Goal: Obtain resource: Obtain resource

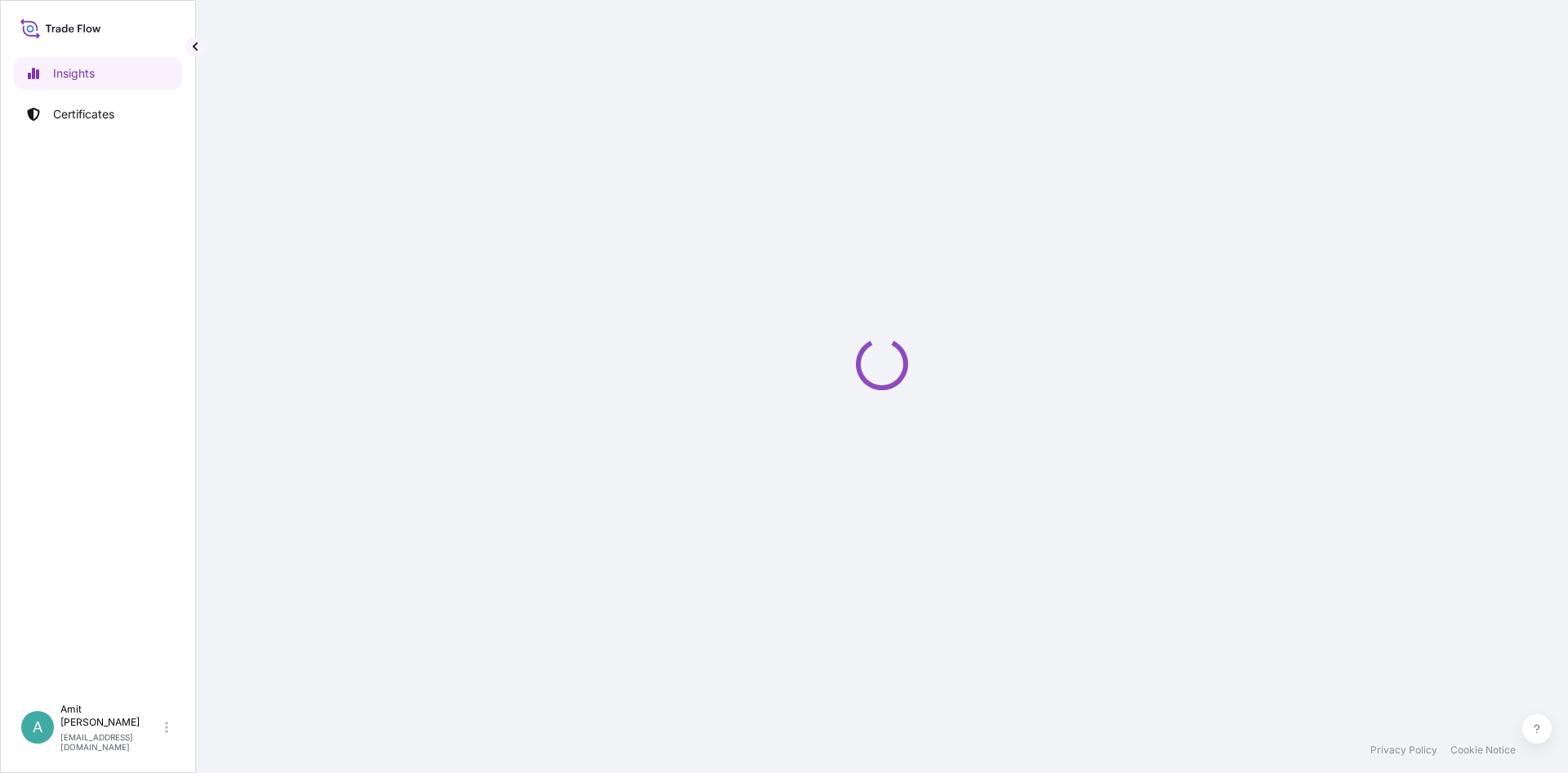
select select "2025"
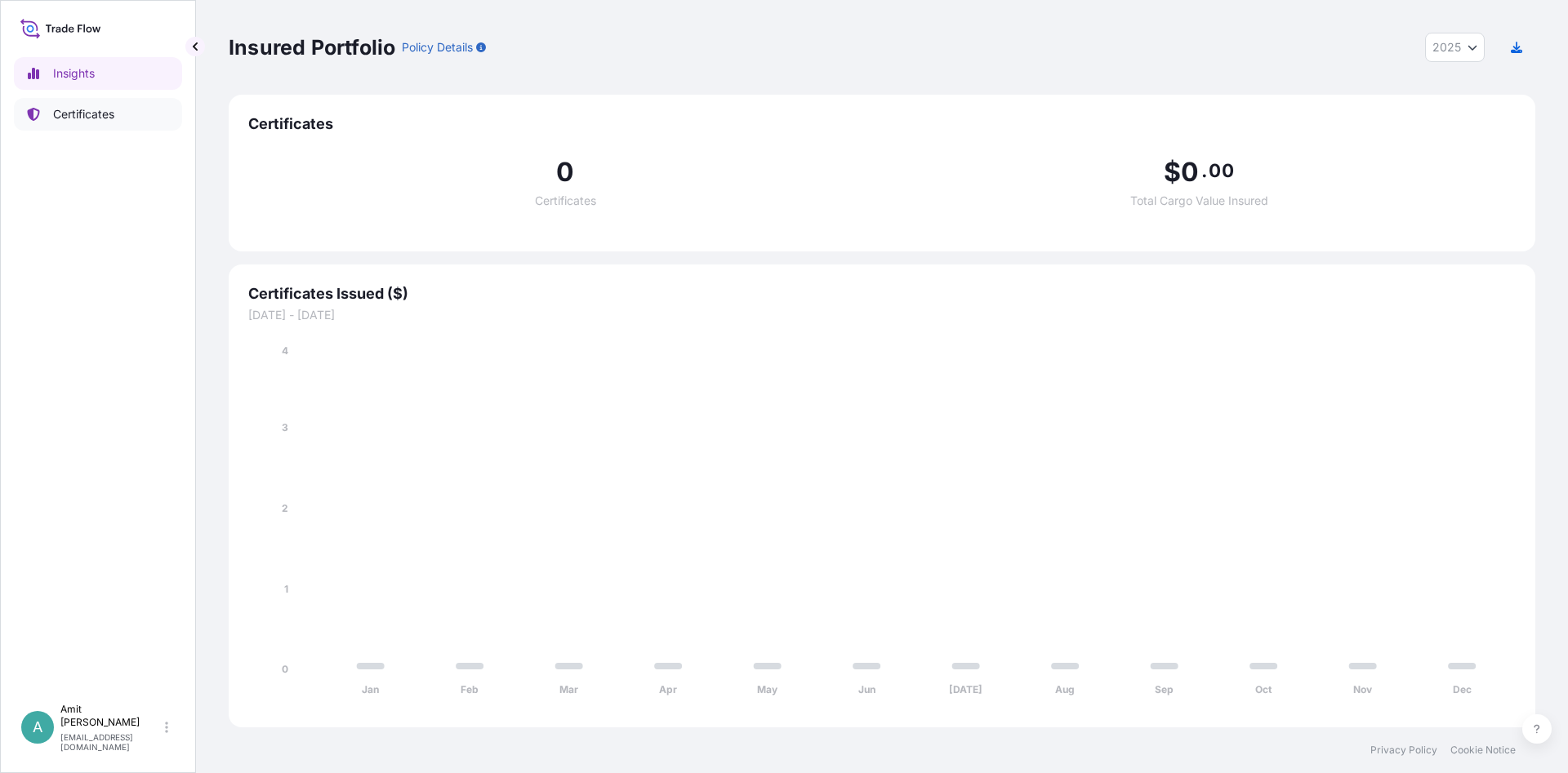
click at [92, 117] on p "Certificates" at bounding box center [83, 114] width 61 height 16
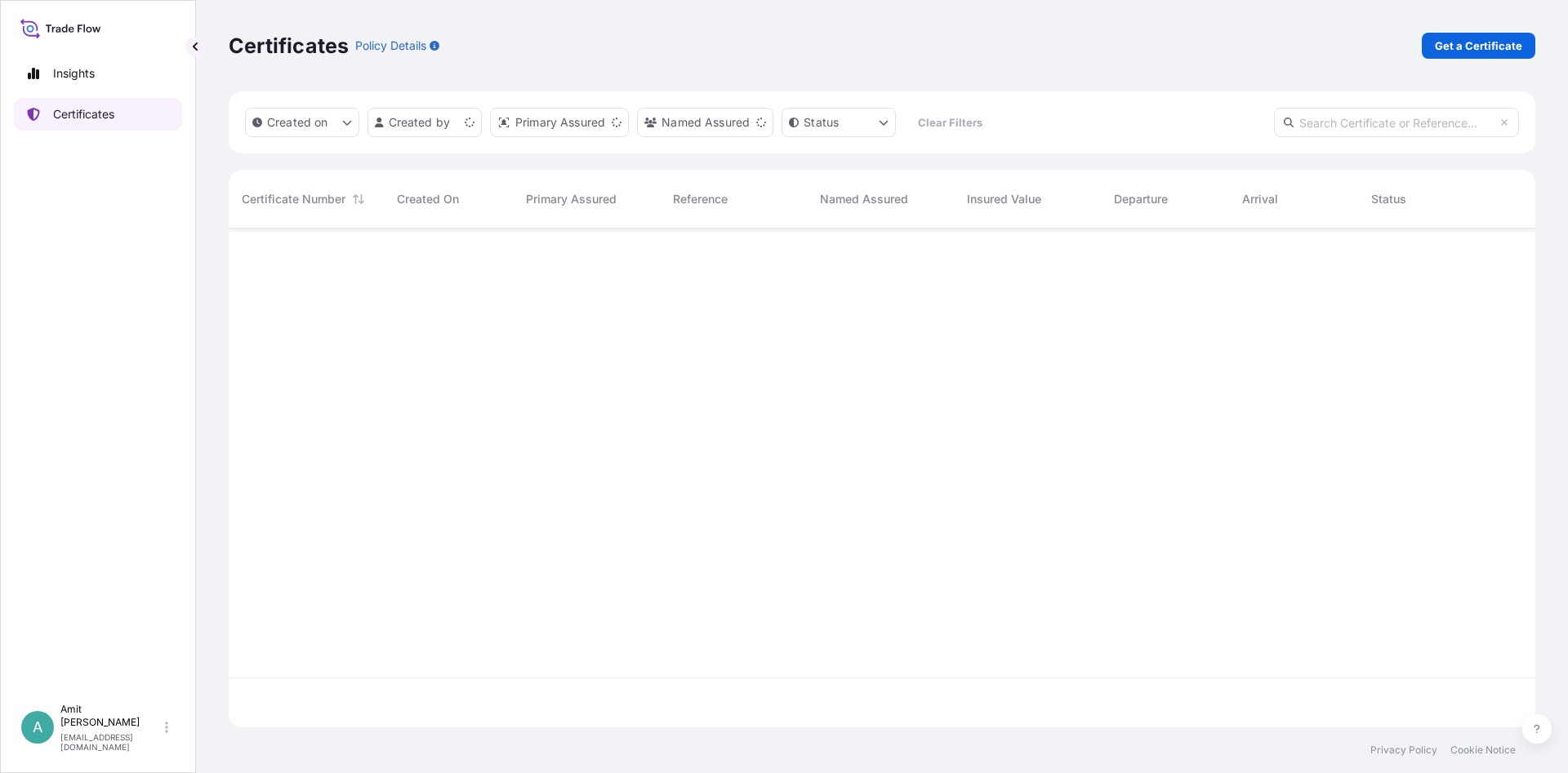
scroll to position [508, 1307]
click at [1464, 54] on link "Get a Certificate" at bounding box center [1478, 46] width 113 height 26
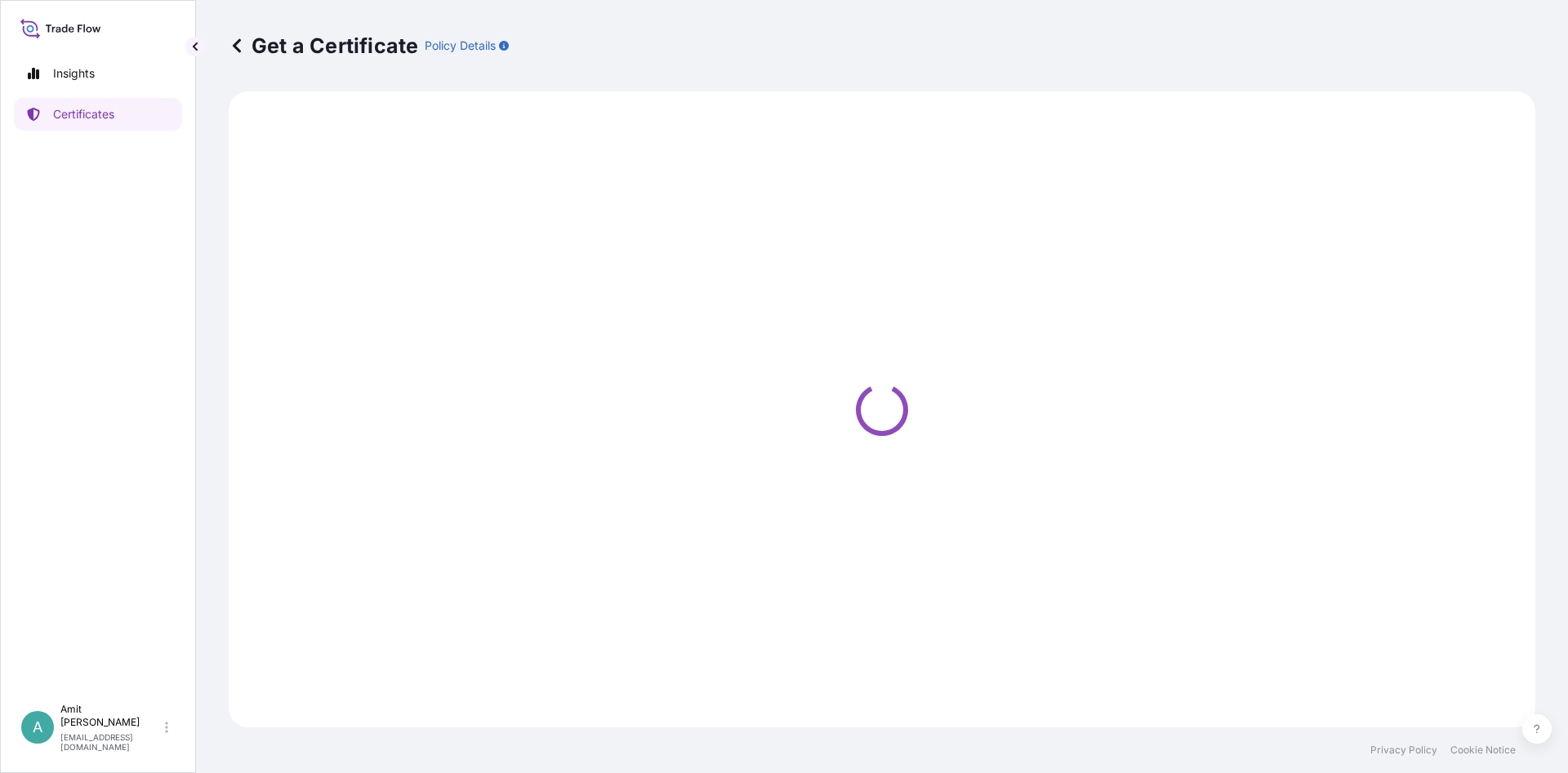
select select "Sea"
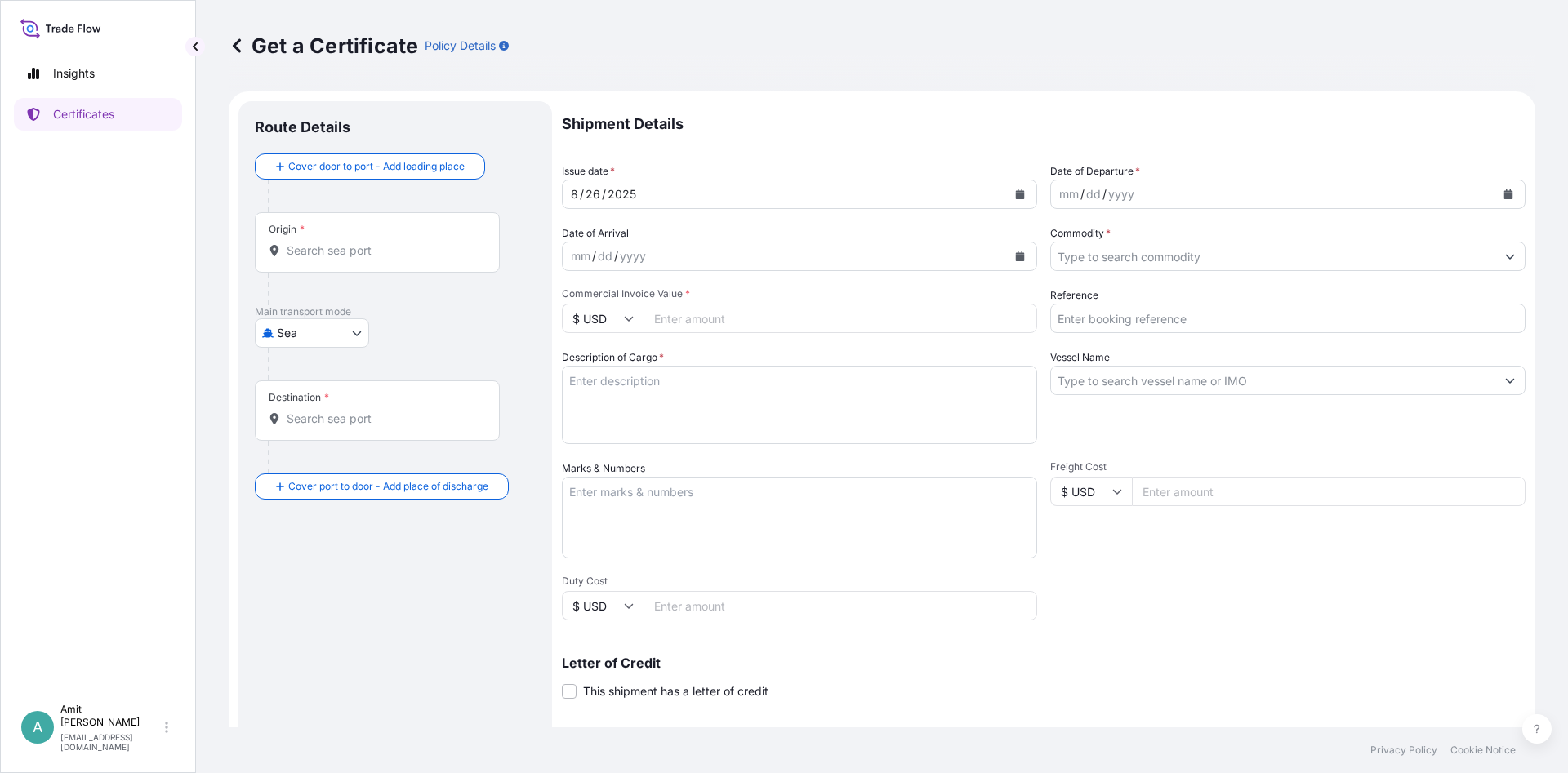
click at [1014, 189] on button "Calendar" at bounding box center [1020, 194] width 26 height 26
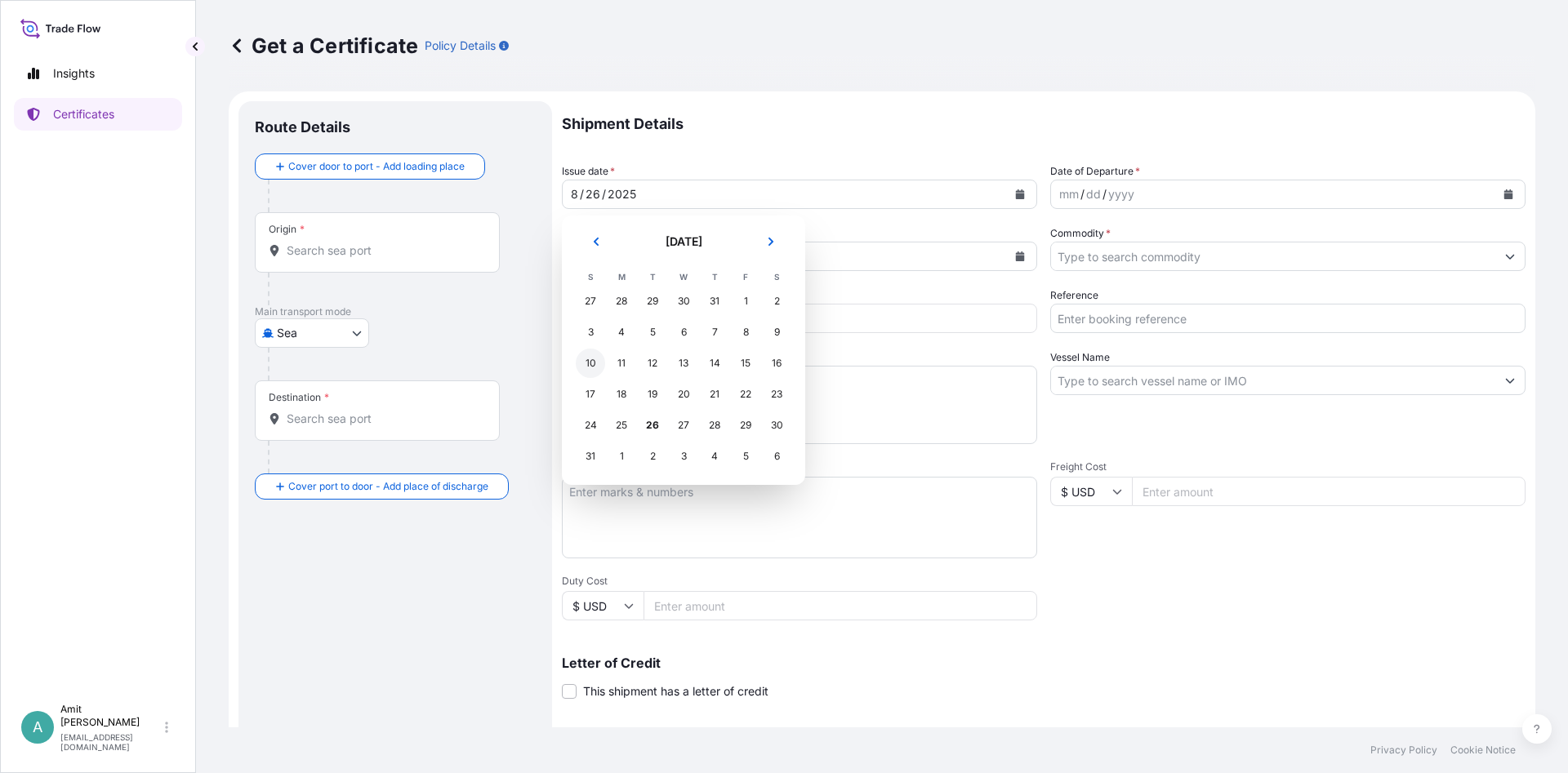
click at [594, 361] on div "10" at bounding box center [590, 364] width 29 height 29
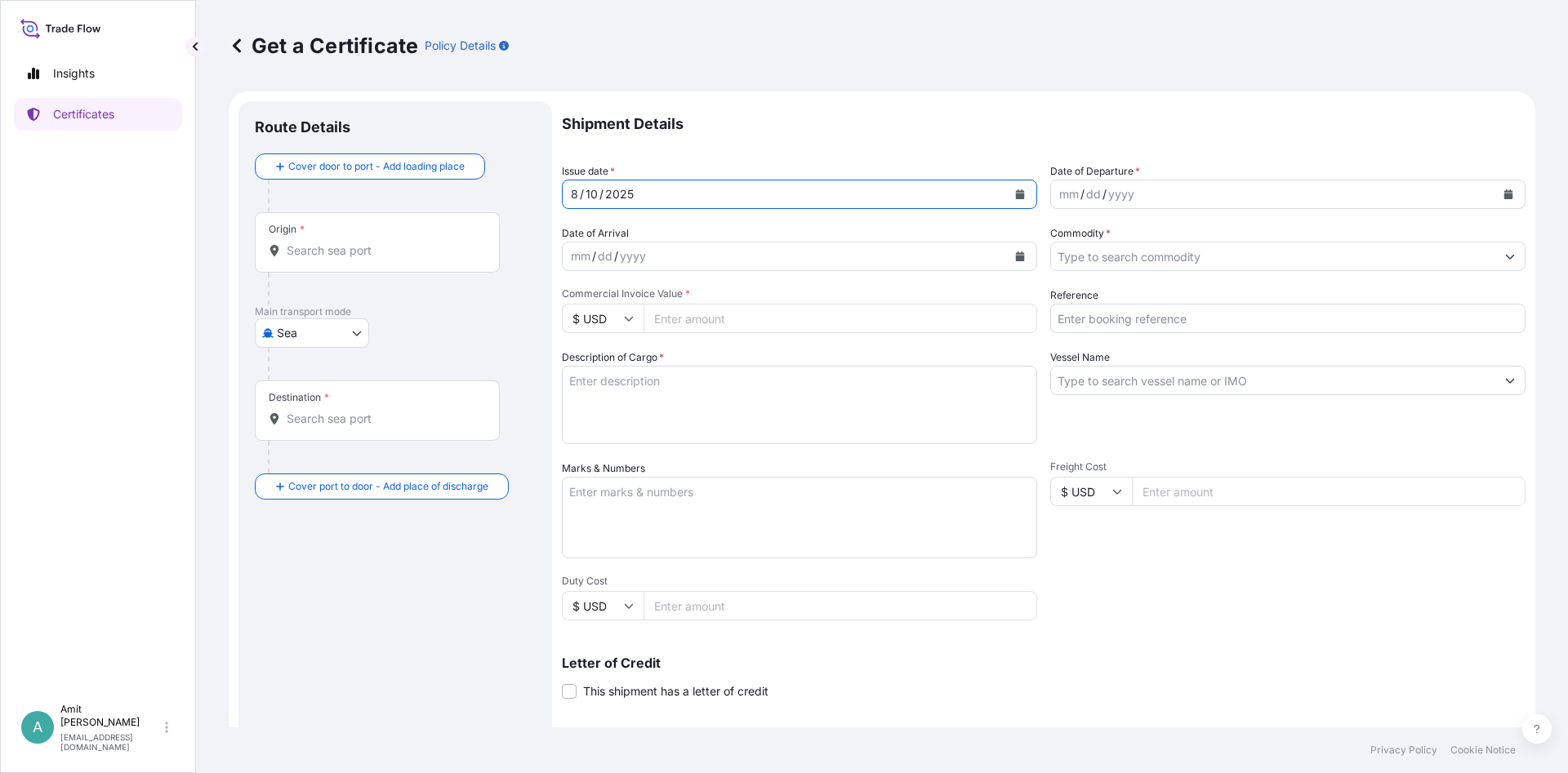
click at [1458, 194] on div "mm / dd / yyyy" at bounding box center [1273, 194] width 444 height 29
click at [1508, 188] on button "Calendar" at bounding box center [1508, 194] width 26 height 26
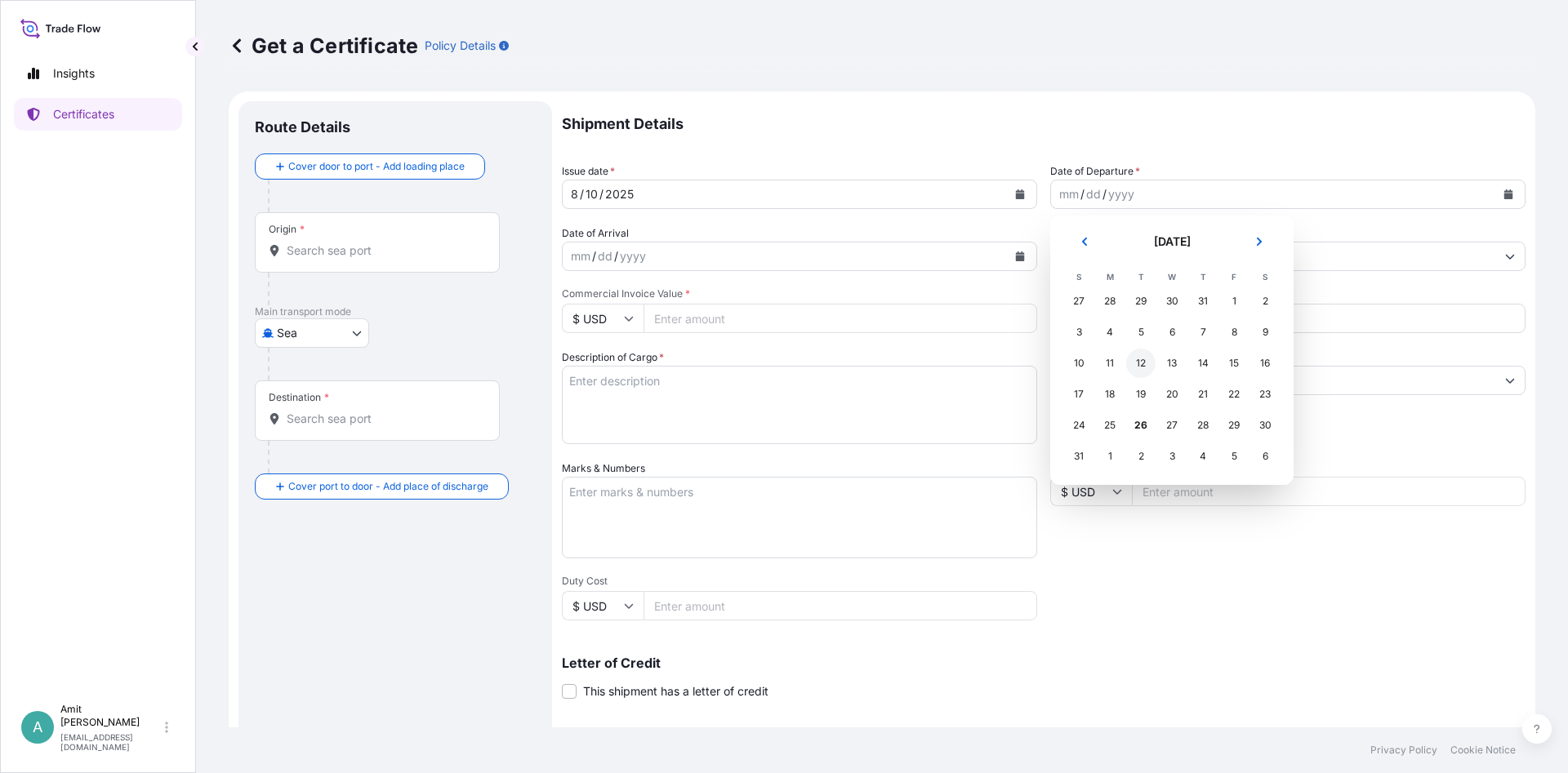
click at [1149, 363] on div "12" at bounding box center [1141, 364] width 29 height 29
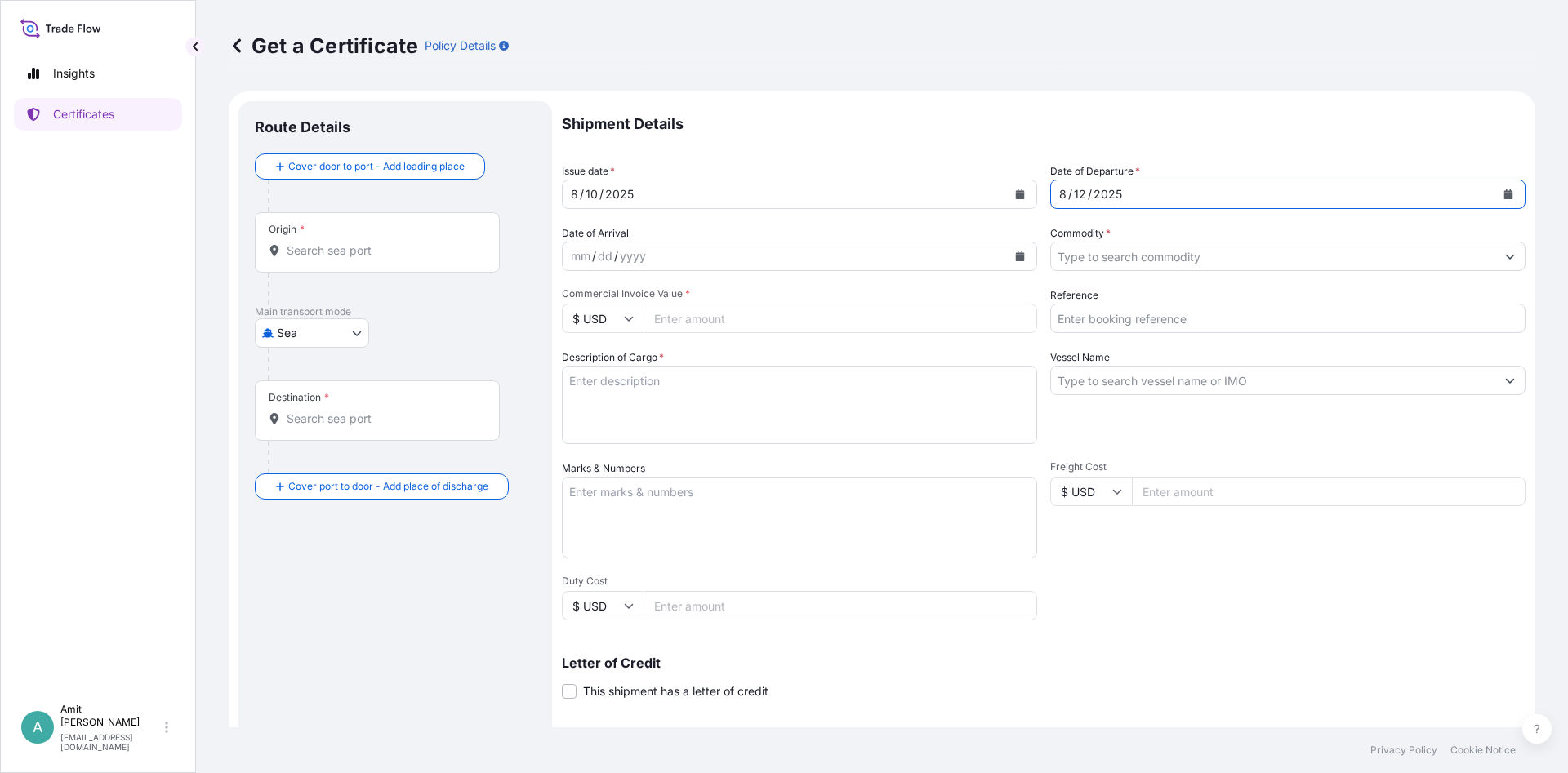
click at [1099, 249] on input "Commodity *" at bounding box center [1273, 257] width 444 height 29
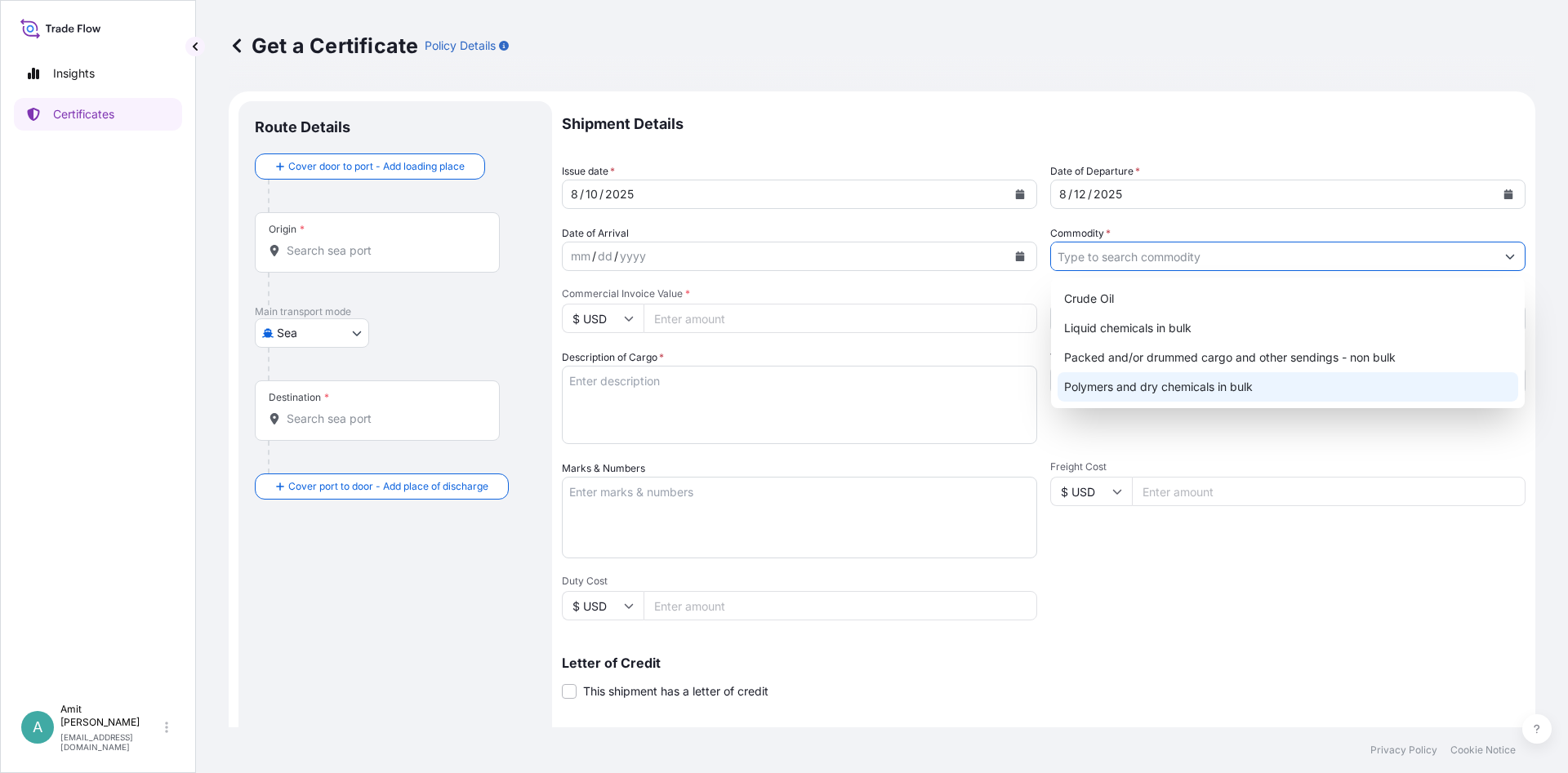
click at [1102, 380] on div "Polymers and dry chemicals in bulk" at bounding box center [1287, 387] width 460 height 29
type input "Polymers and dry chemicals in bulk"
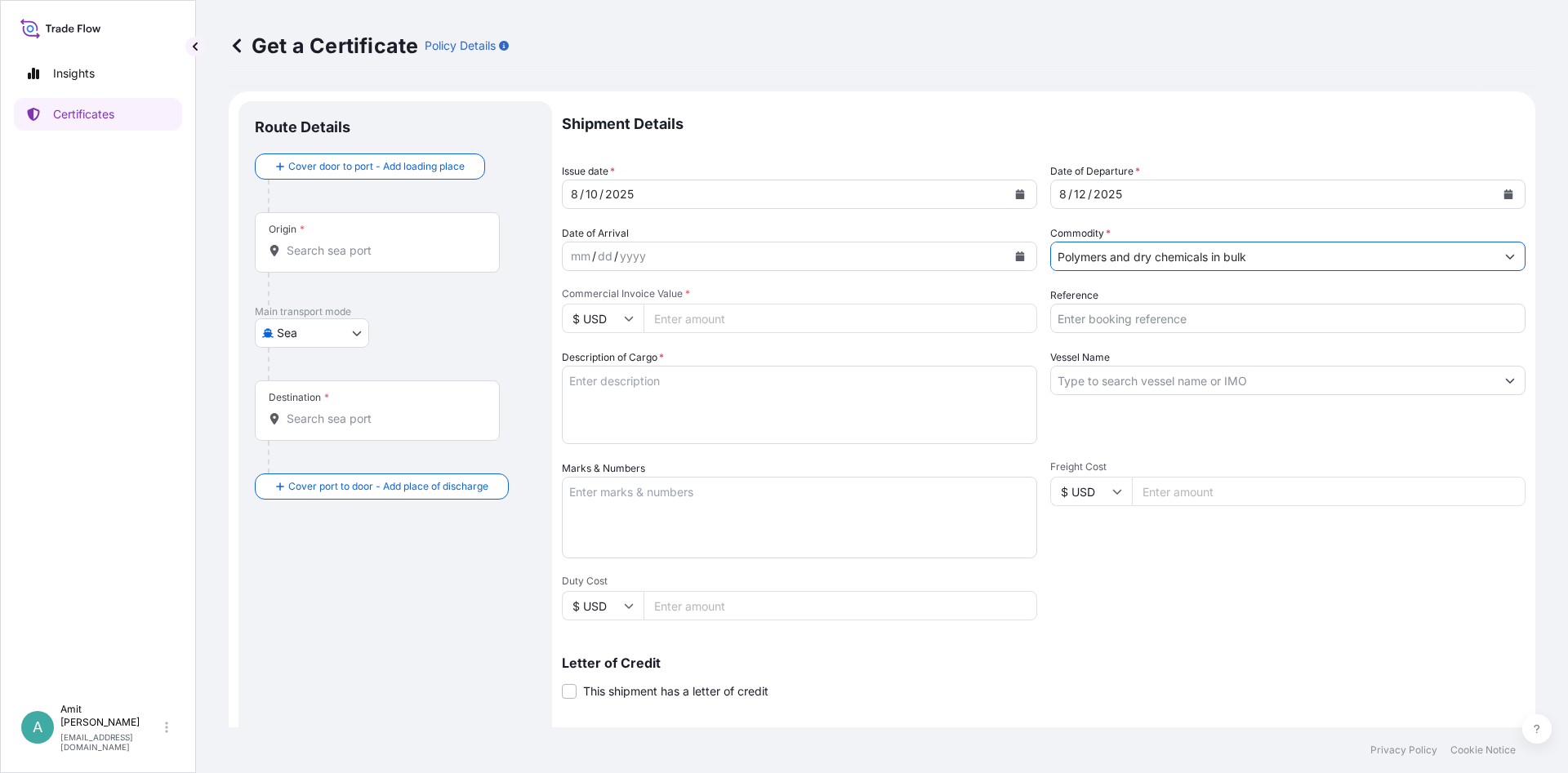
click at [1098, 321] on input "Reference" at bounding box center [1288, 319] width 475 height 29
type input "s"
type input "SO # 5013121814"
click at [1137, 384] on input "Vessel Name" at bounding box center [1273, 381] width 444 height 29
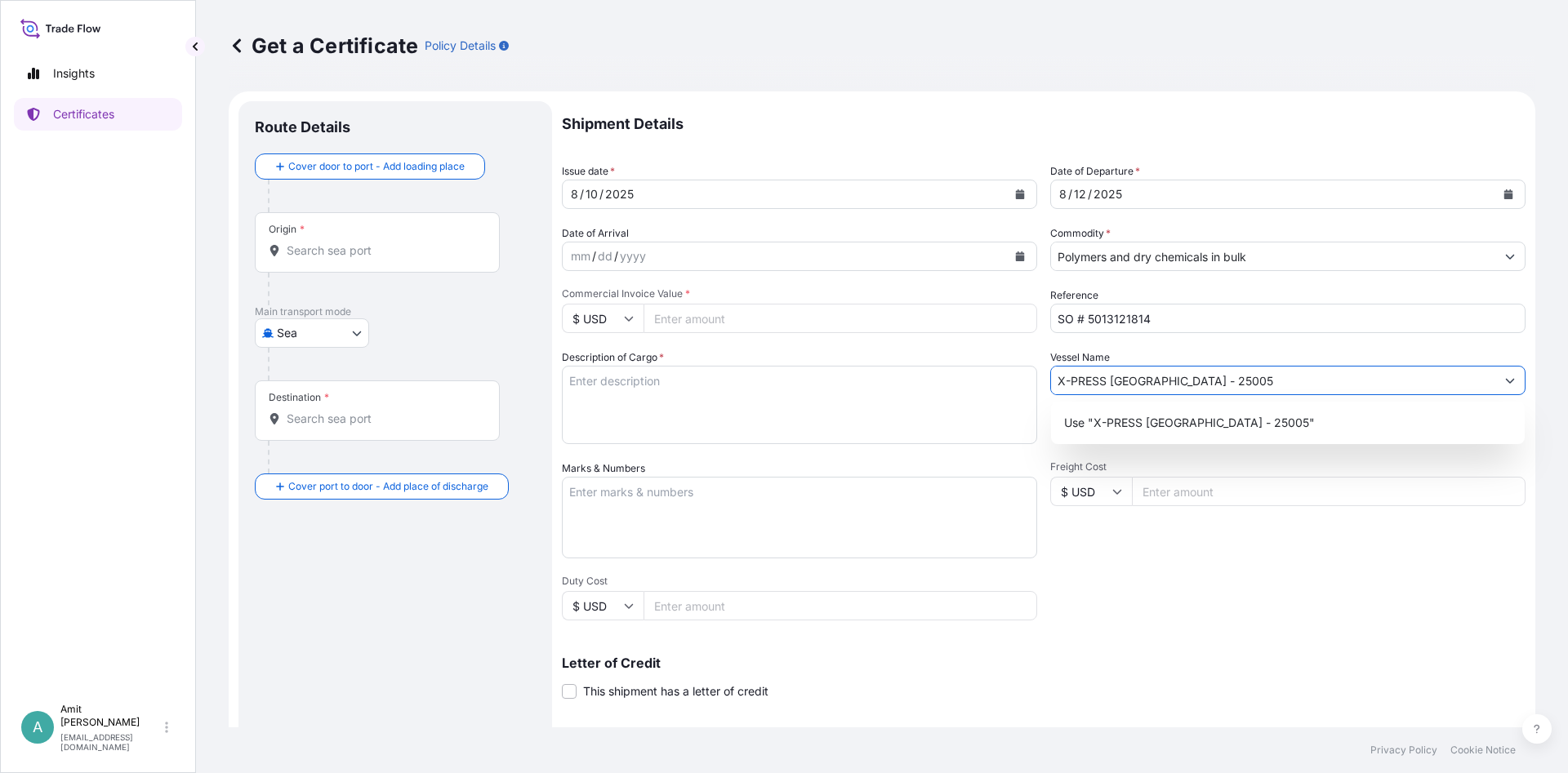
click at [1186, 381] on input "X-PRESS [GEOGRAPHIC_DATA] - 25005" at bounding box center [1273, 381] width 444 height 29
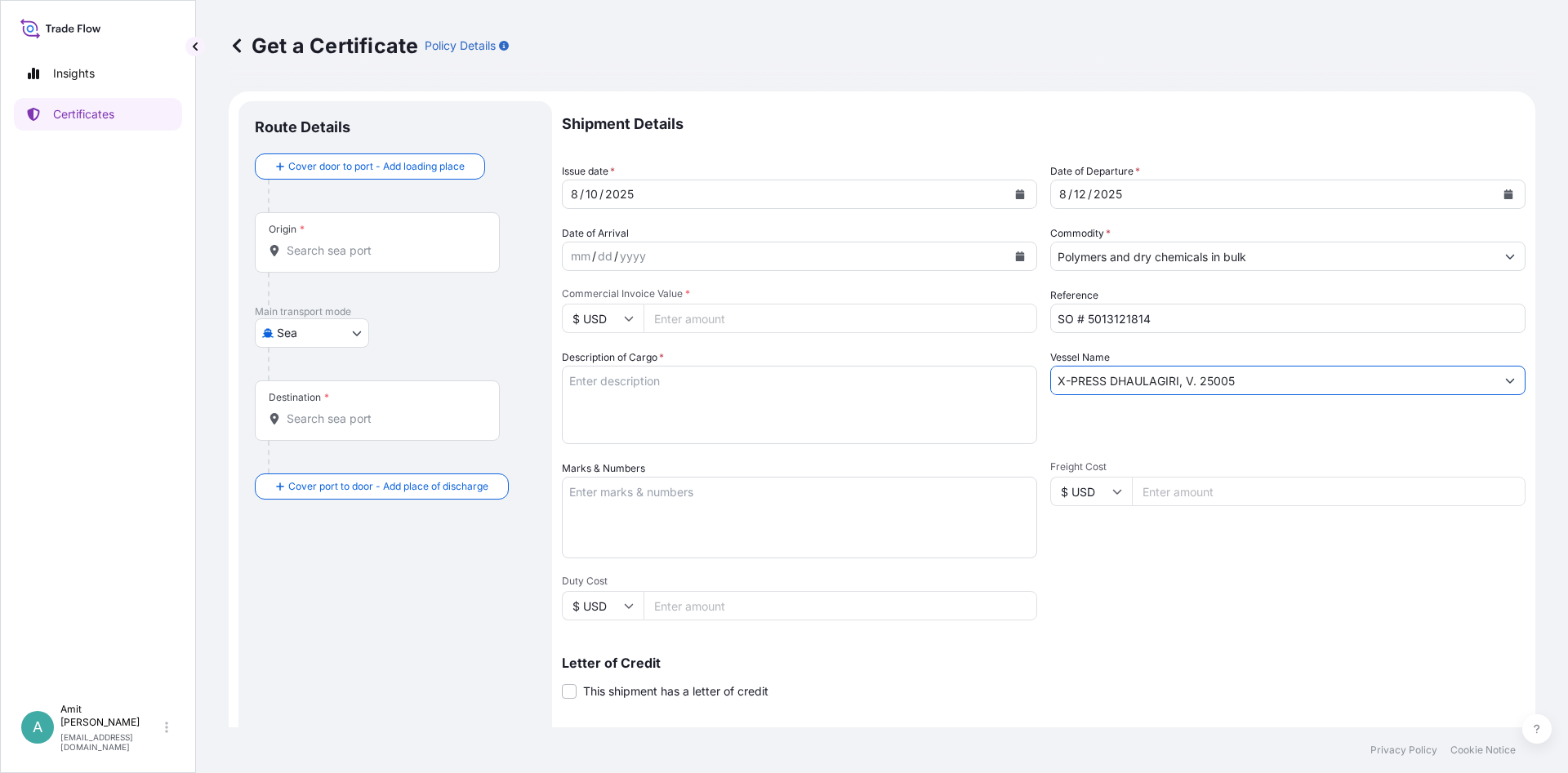
click at [1193, 382] on input "X-PRESS DHAULAGIRI, V. 25005" at bounding box center [1273, 381] width 444 height 29
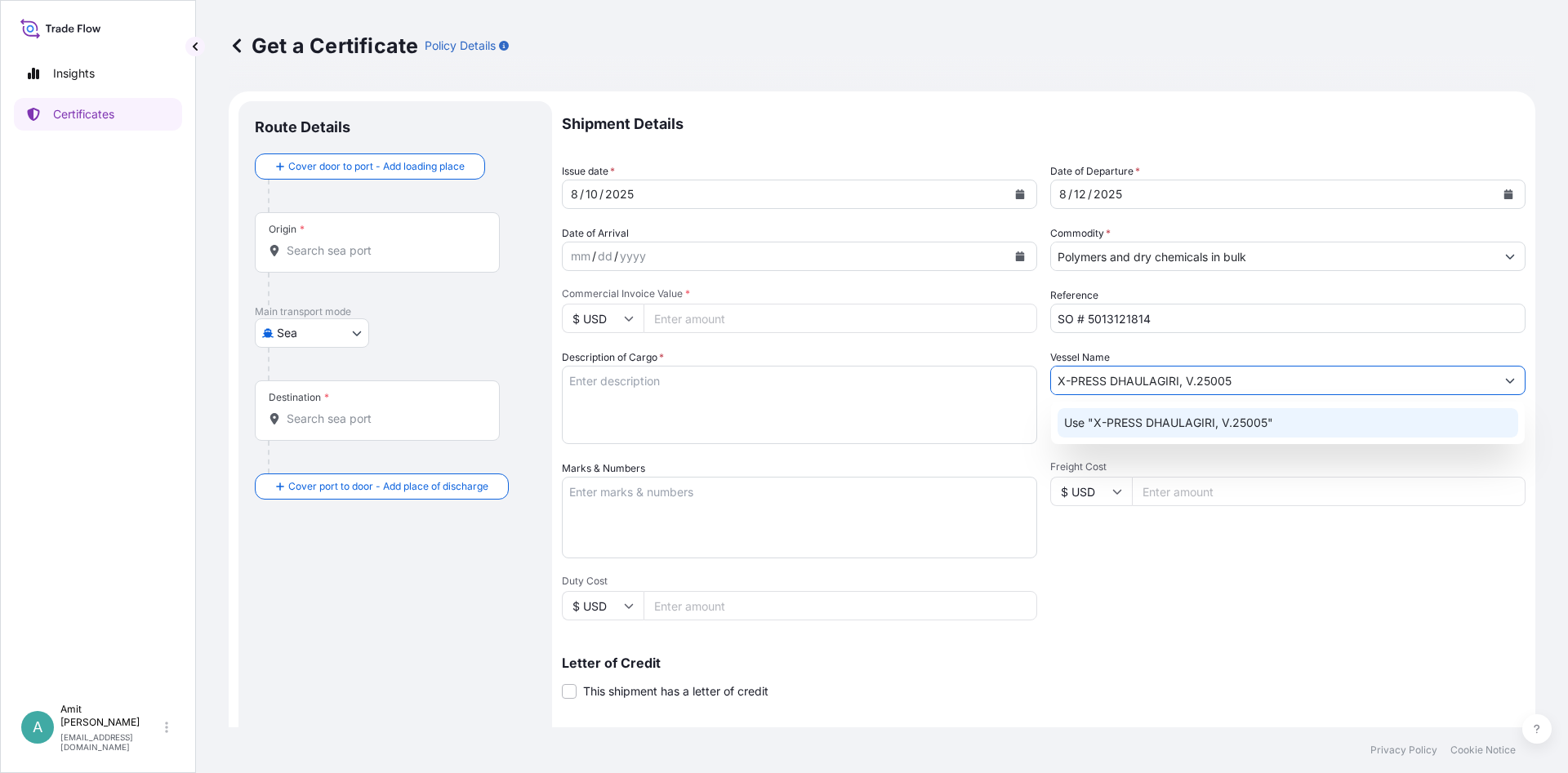
click at [1184, 426] on p "Use "X-PRESS DHAULAGIRI, V.25005"" at bounding box center [1169, 422] width 209 height 16
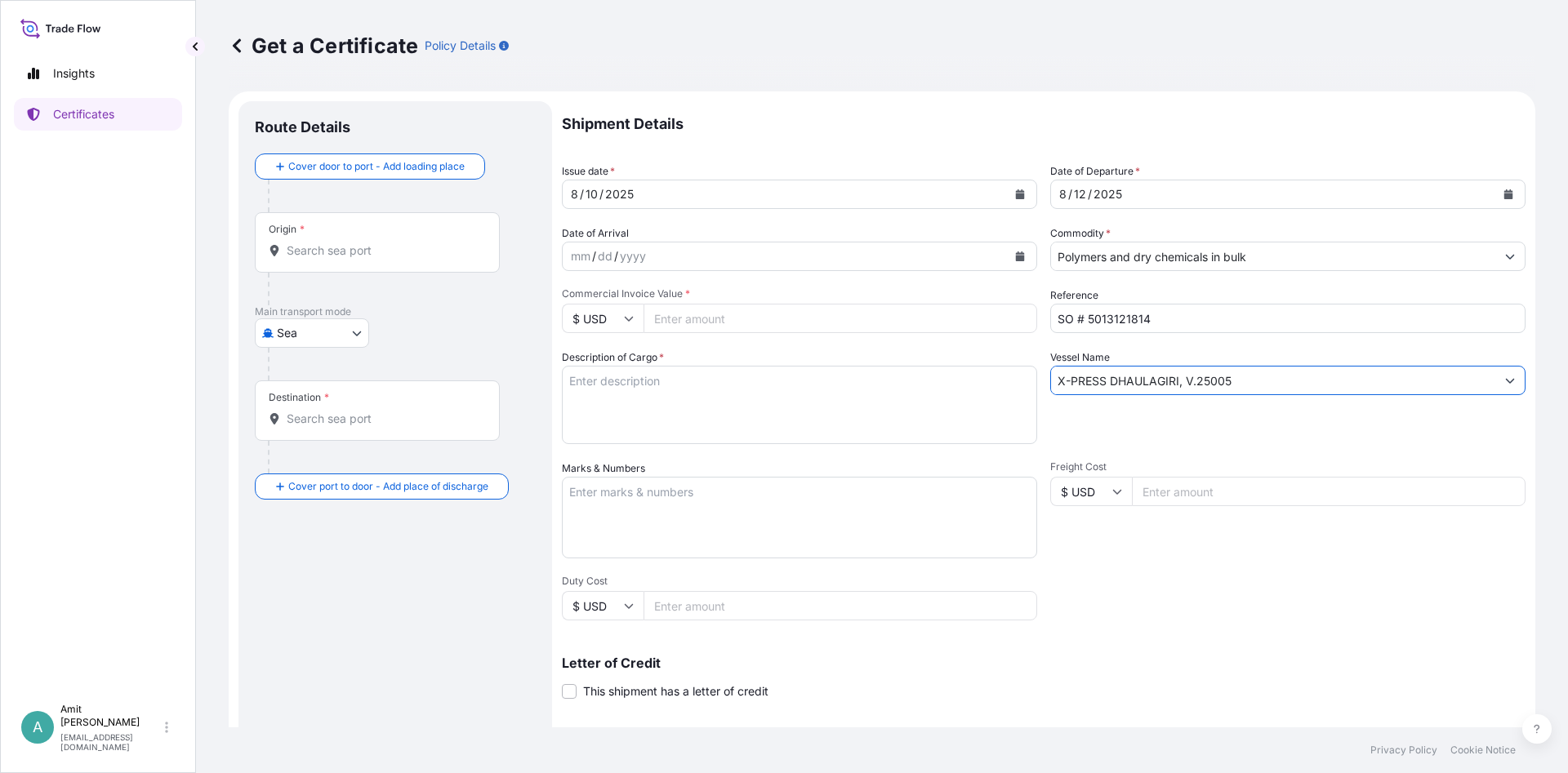
type input "X-PRESS DHAULAGIRI, V.25005"
click at [786, 401] on textarea "Description of Cargo *" at bounding box center [799, 405] width 475 height 79
paste textarea "HDPE HOSTALEN ACP"
click at [796, 371] on textarea "HDPE HOSTALEN ACP" at bounding box center [799, 405] width 475 height 79
paste textarea "5331H IN 25 KG BAG"
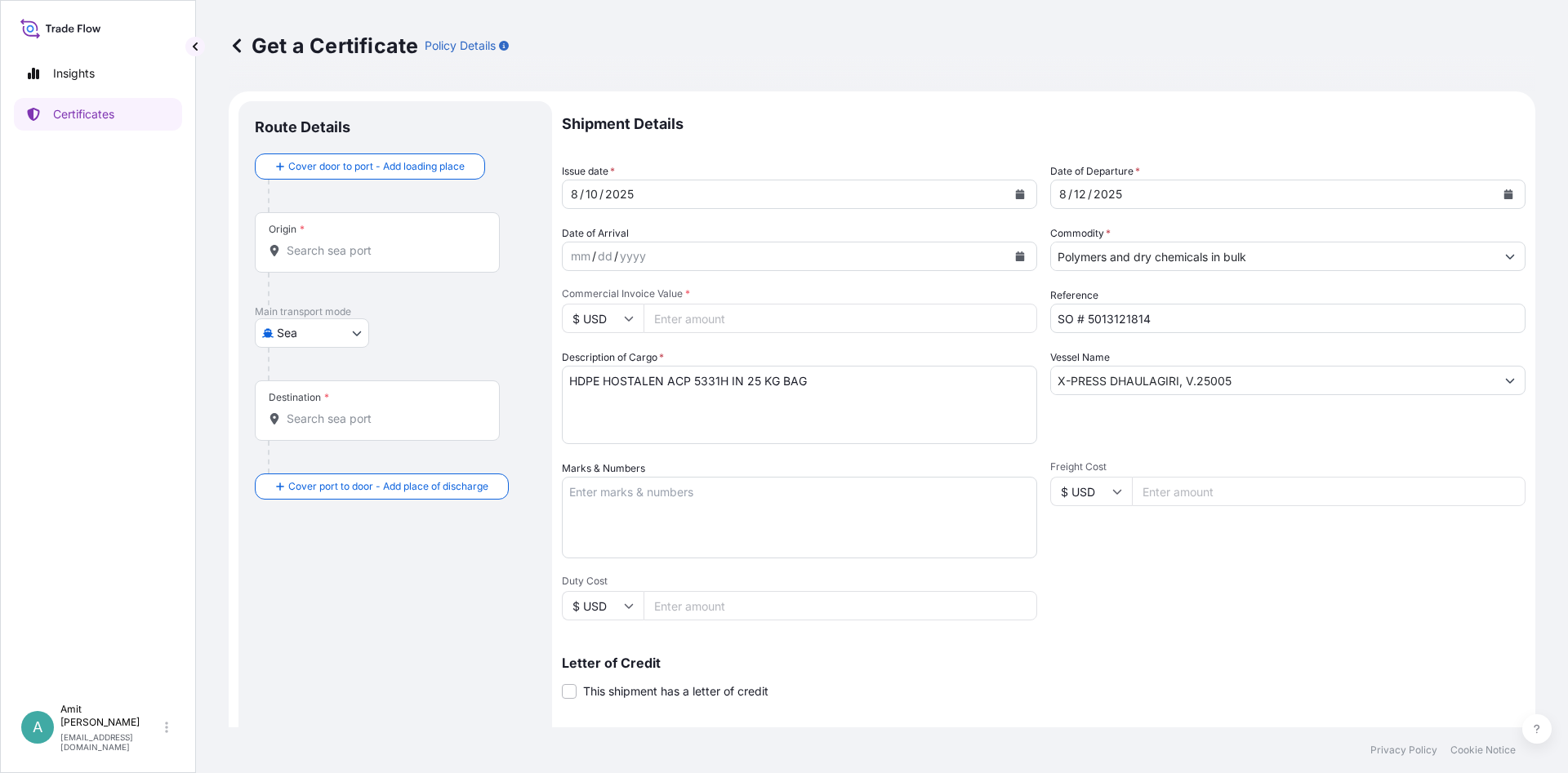
click at [823, 380] on textarea "HDPE HOSTALEN ACP 5331H IN 25 KG BAG" at bounding box center [799, 405] width 475 height 79
paste textarea "AS PER PURCHASE AND SALE CONTRACT NO.5013121814 DATED [DATE]"
click at [573, 375] on textarea "HDPE HOSTALEN ACP 5331H IN 25 KG BAG AS PER PURCHASE AND SALE CONTRACT NO.50131…" at bounding box center [799, 405] width 475 height 79
type textarea "24.75 MTS OF HDPE HOSTALEN ACP 5331H IN 25 KG BAG AS PER PURCHASE AND SALE CONT…"
click at [386, 246] on input "Origin *" at bounding box center [383, 250] width 193 height 16
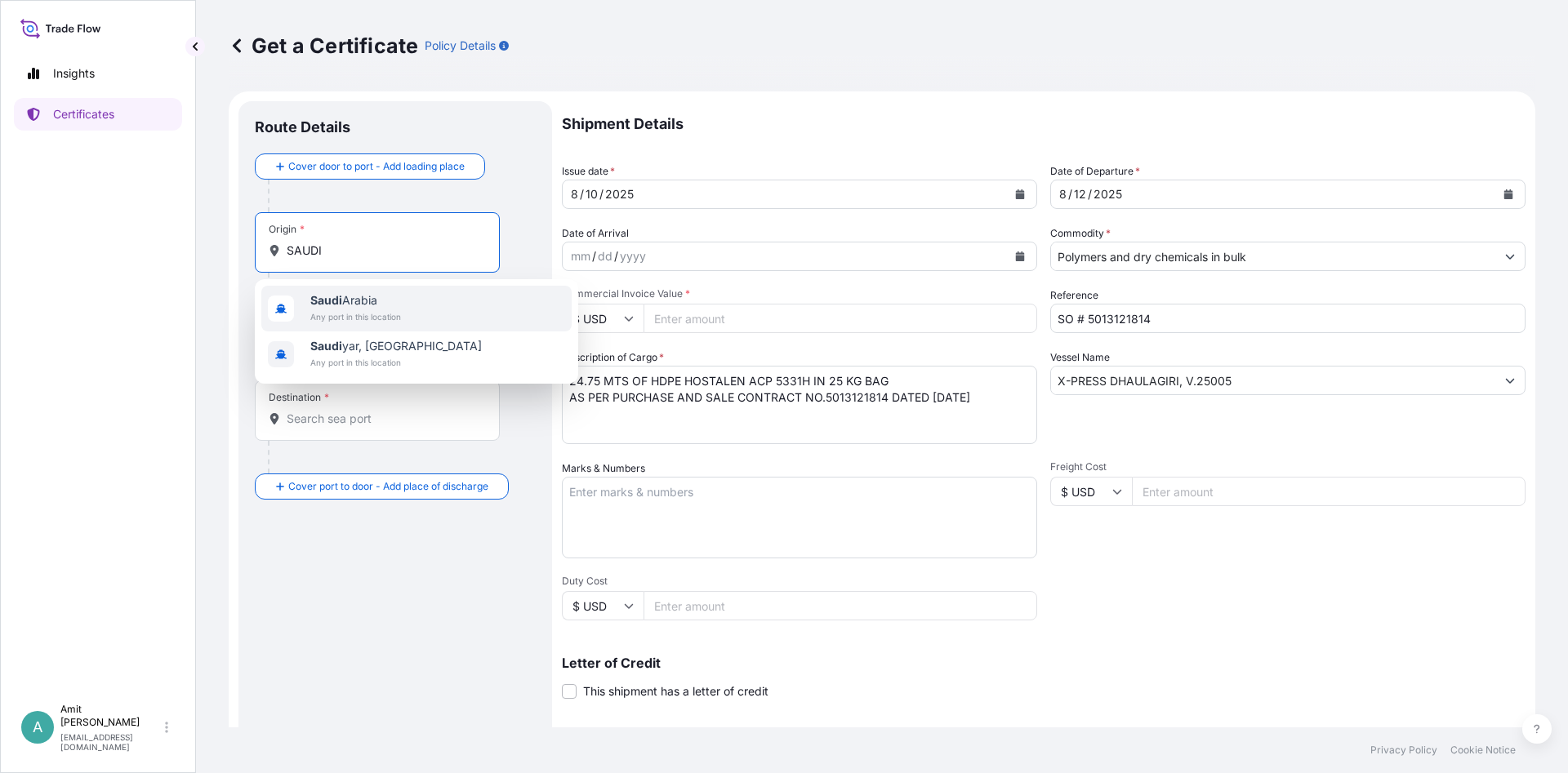
click at [356, 312] on span "Any port in this location" at bounding box center [355, 316] width 91 height 16
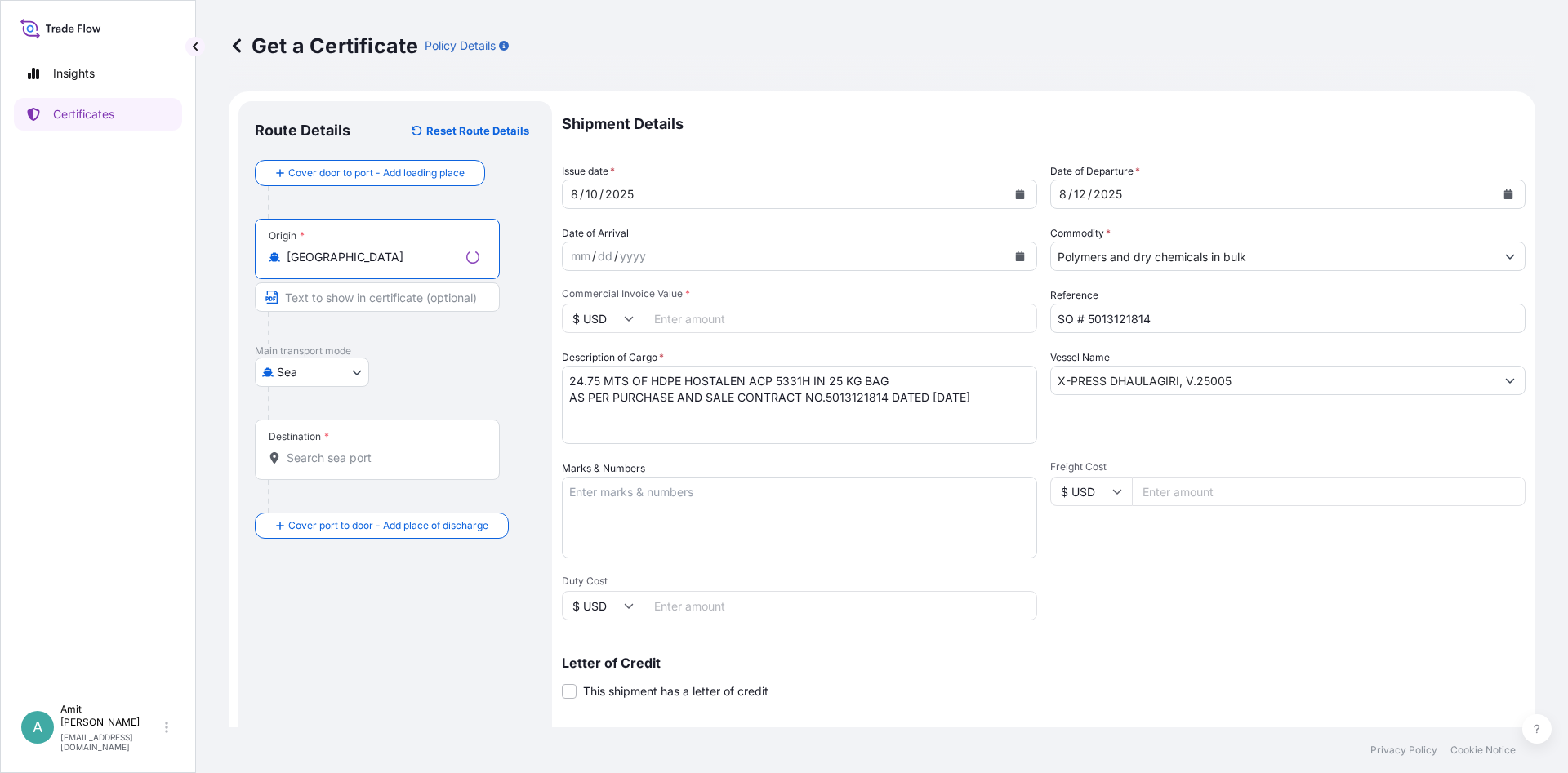
type input "[GEOGRAPHIC_DATA]"
click at [335, 447] on div "Destination *" at bounding box center [378, 450] width 245 height 60
click at [335, 450] on input "Destination *" at bounding box center [383, 458] width 193 height 16
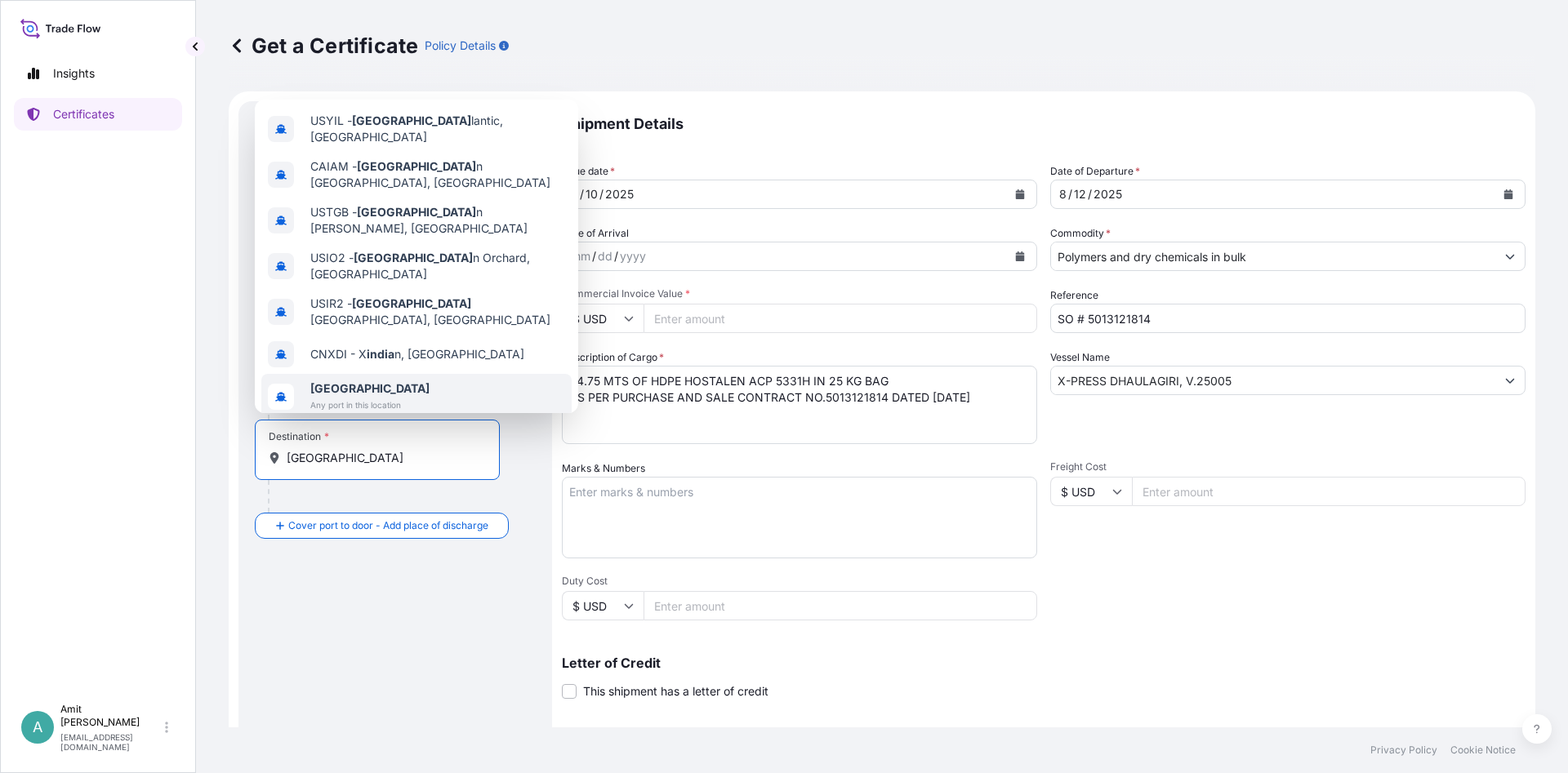
click at [373, 396] on span "Any port in this location" at bounding box center [370, 404] width 119 height 16
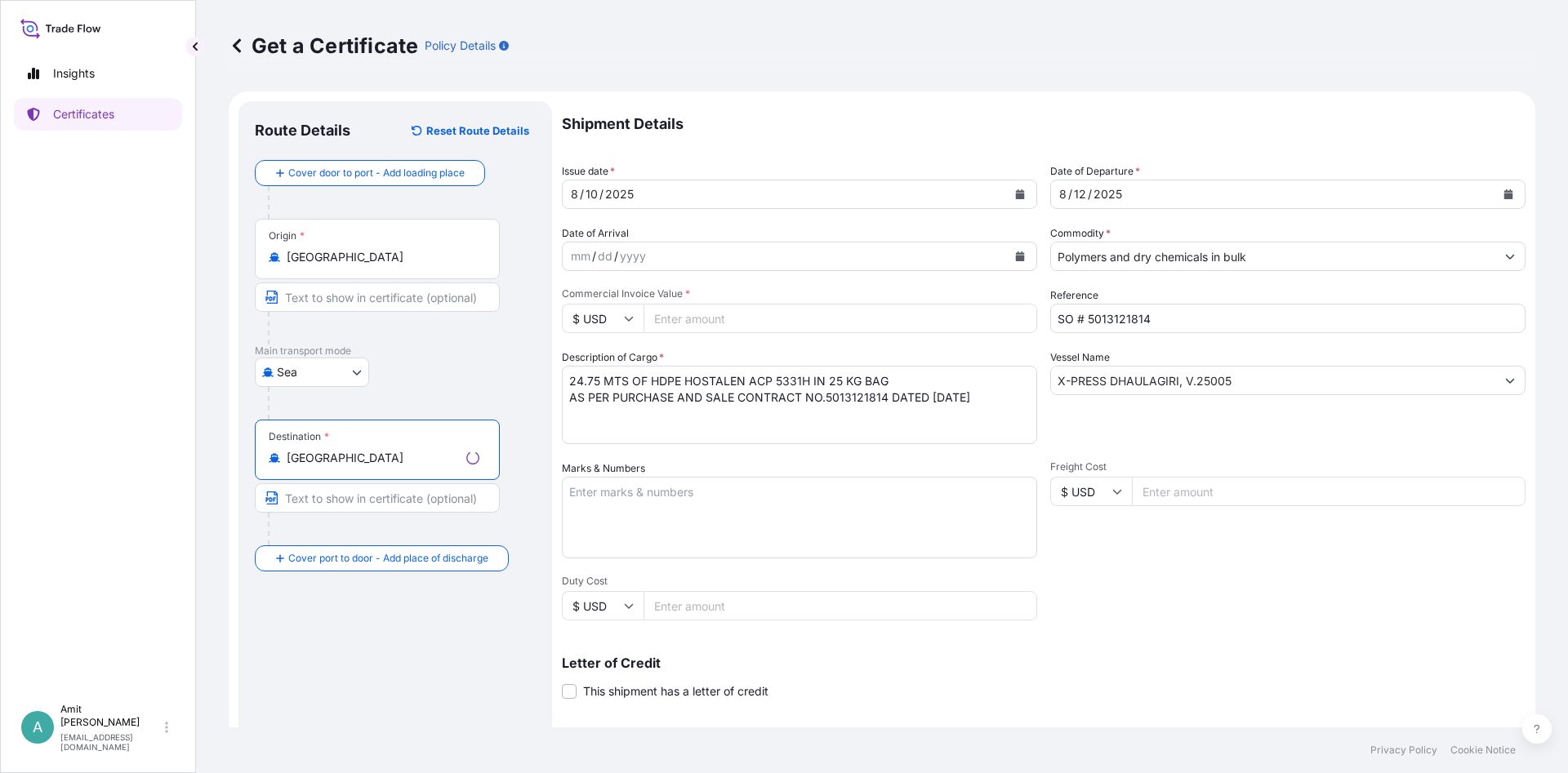
scroll to position [98, 0]
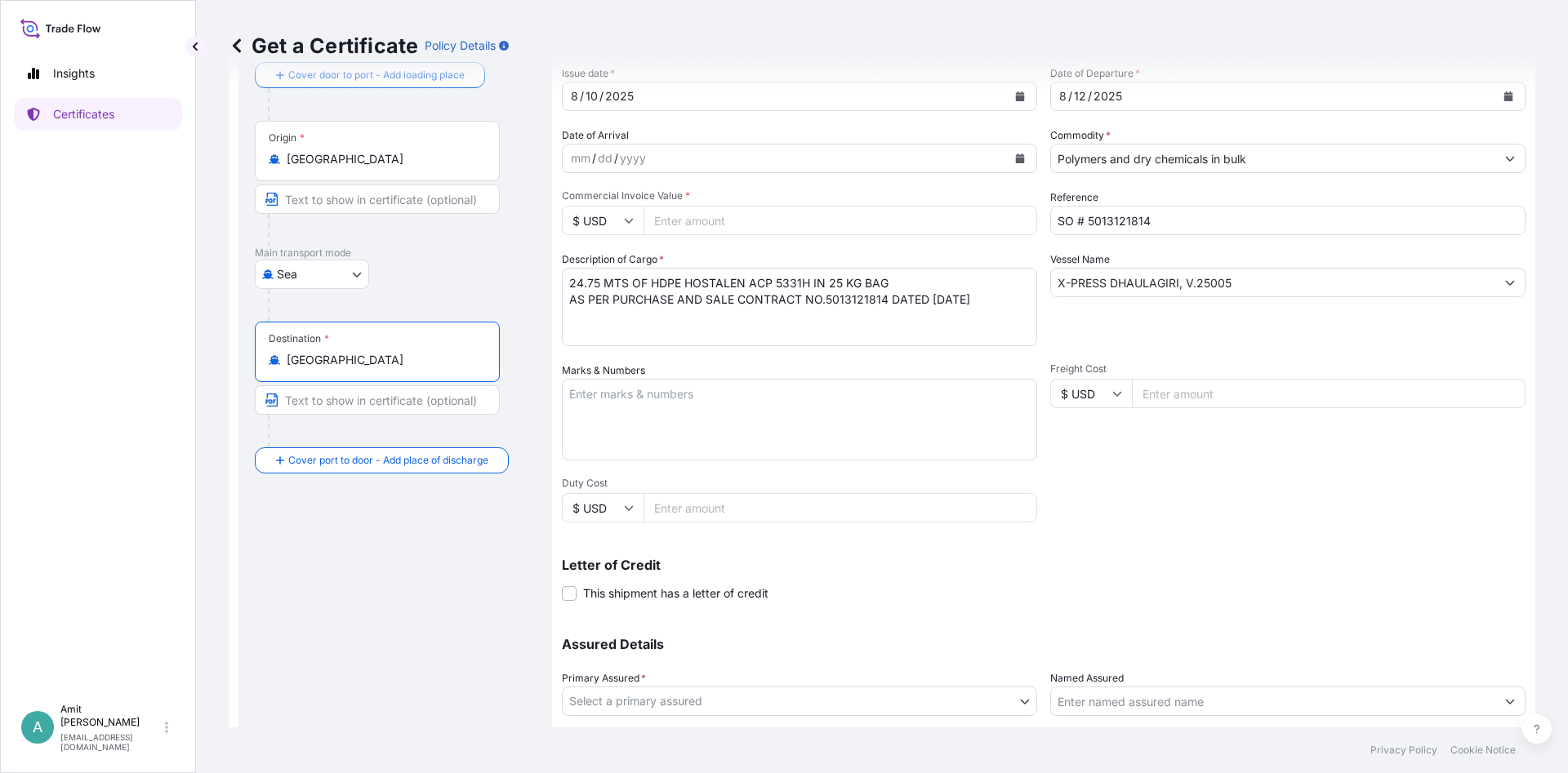
type input "[GEOGRAPHIC_DATA]"
click at [678, 218] on input "Commercial Invoice Value *" at bounding box center [841, 220] width 394 height 29
click at [1158, 390] on input "Freight Cost" at bounding box center [1329, 394] width 394 height 29
click at [841, 393] on textarea "Marks & Numbers" at bounding box center [799, 420] width 475 height 82
click at [770, 222] on input "Commercial Invoice Value *" at bounding box center [841, 220] width 394 height 29
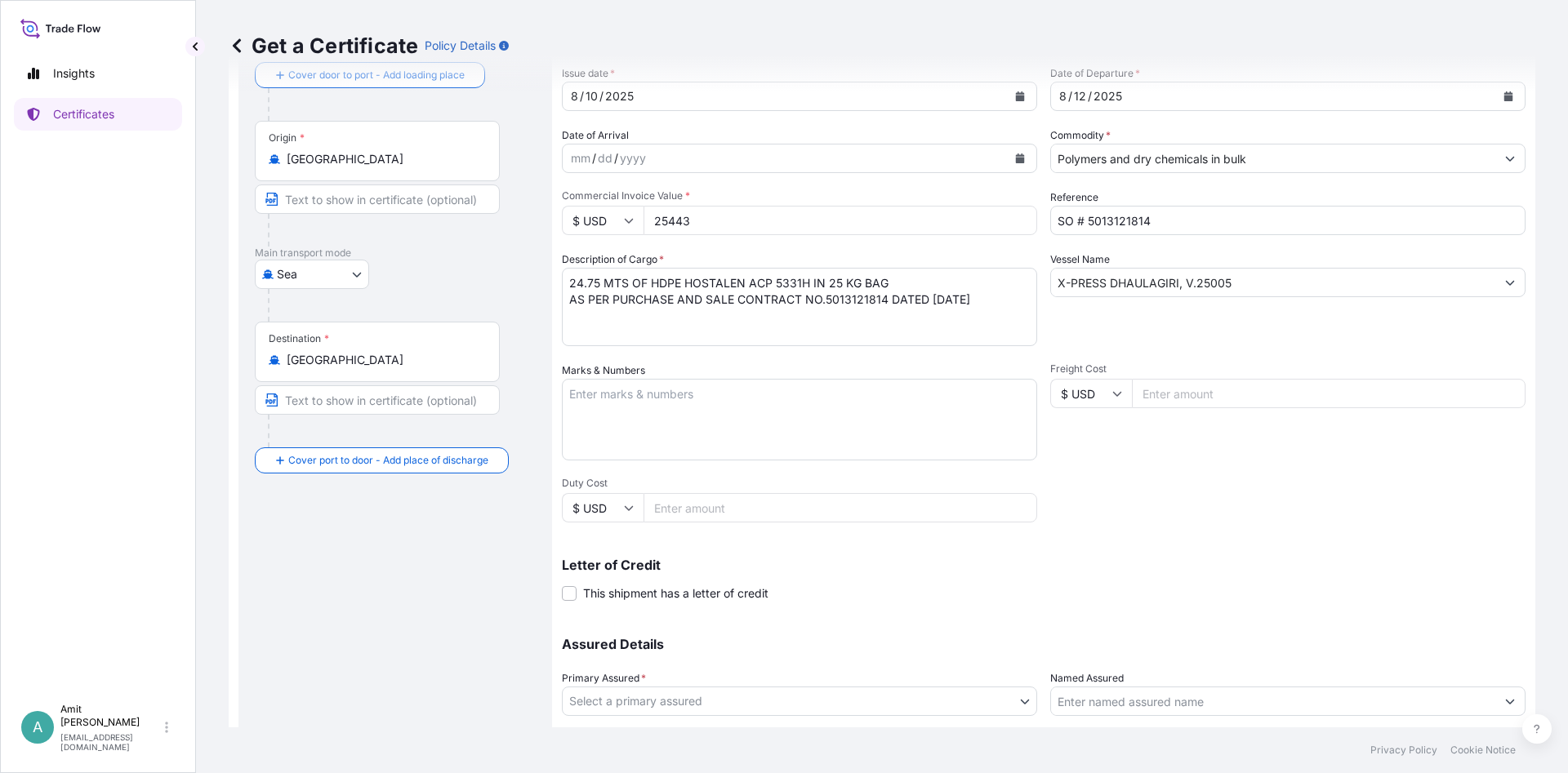
type input "25443"
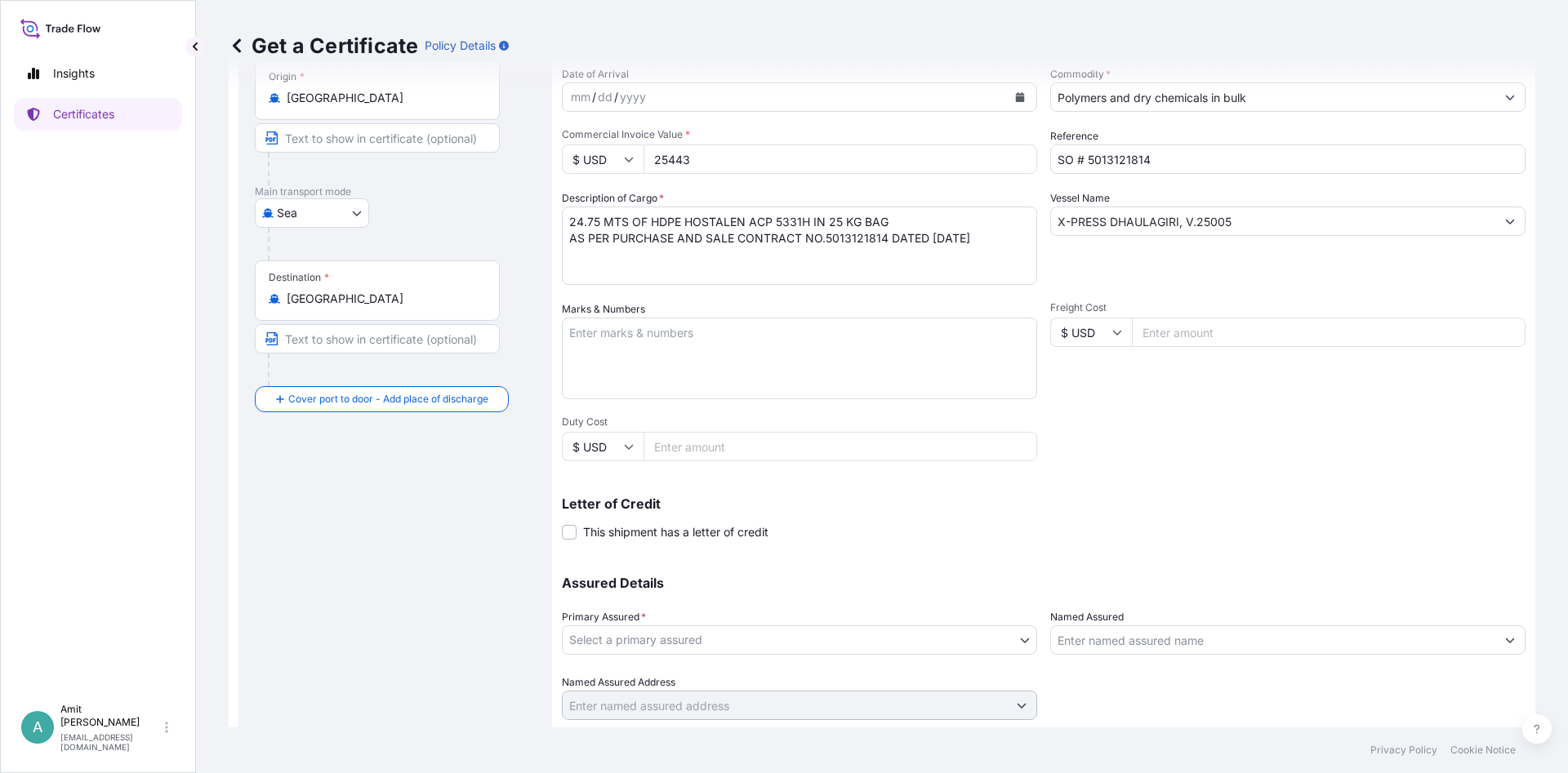
scroll to position [198, 0]
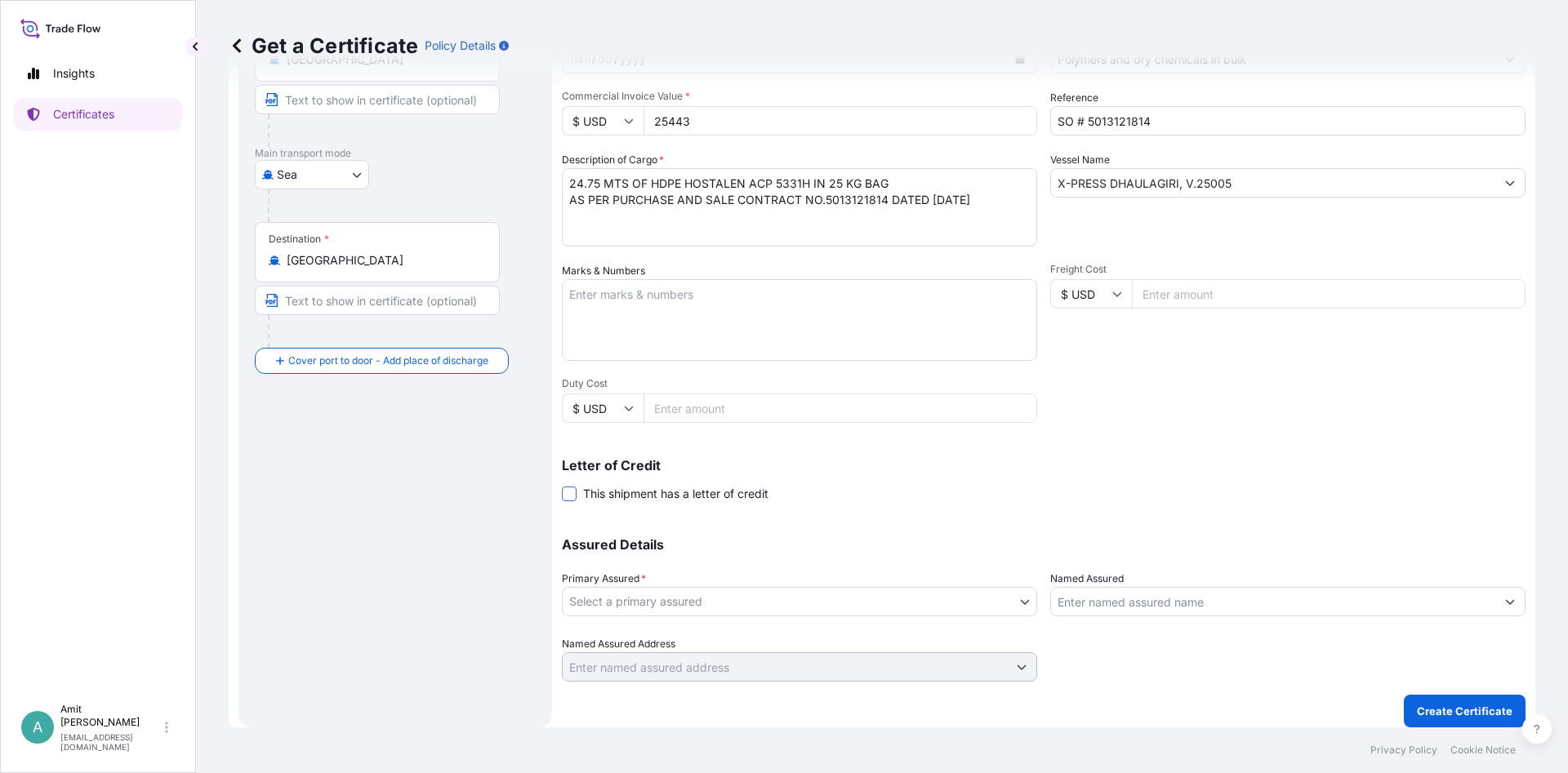
click at [575, 491] on span at bounding box center [568, 493] width 15 height 15
click at [562, 485] on input "This shipment has a letter of credit" at bounding box center [562, 485] width 0 height 0
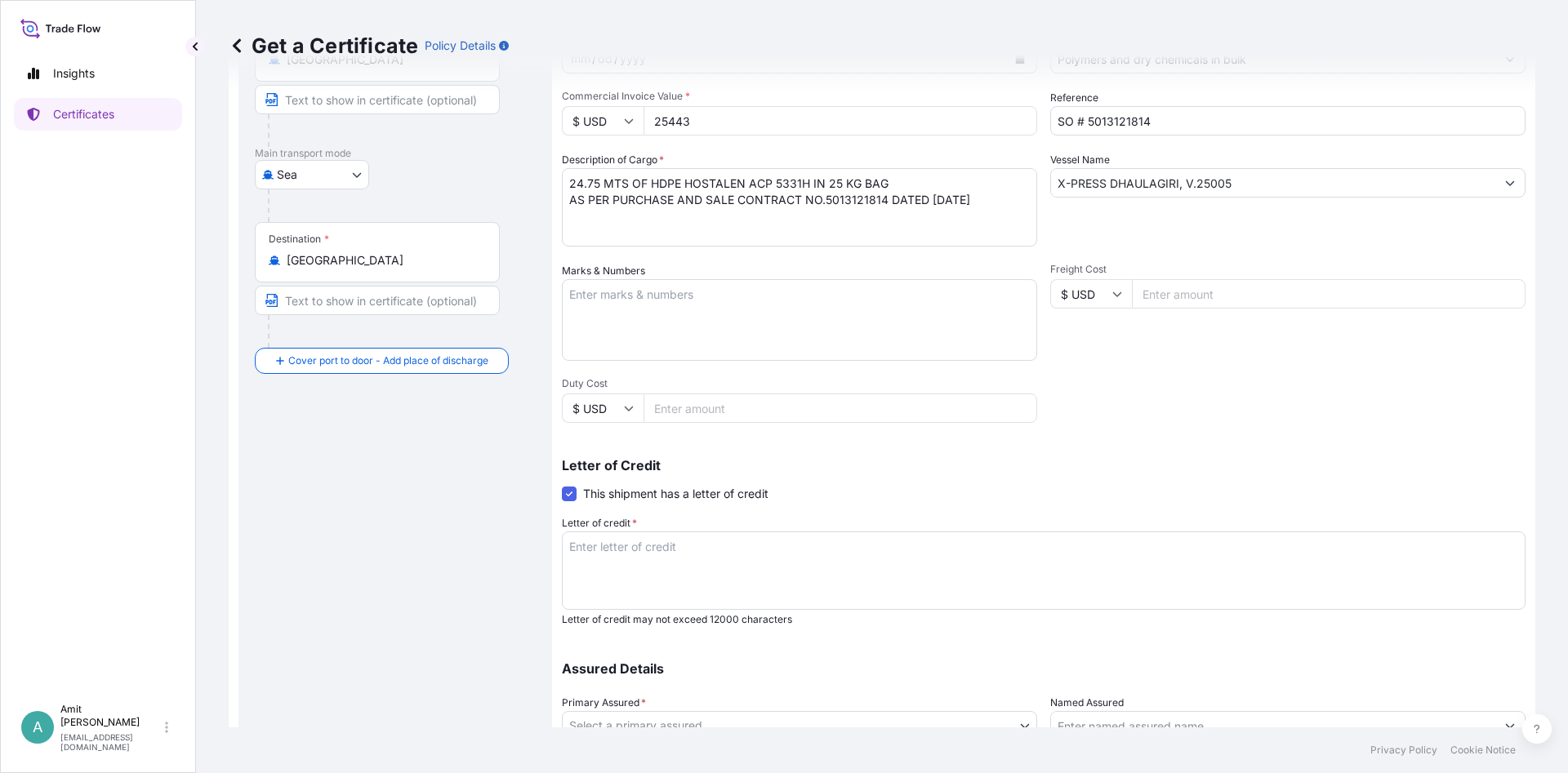
scroll to position [321, 0]
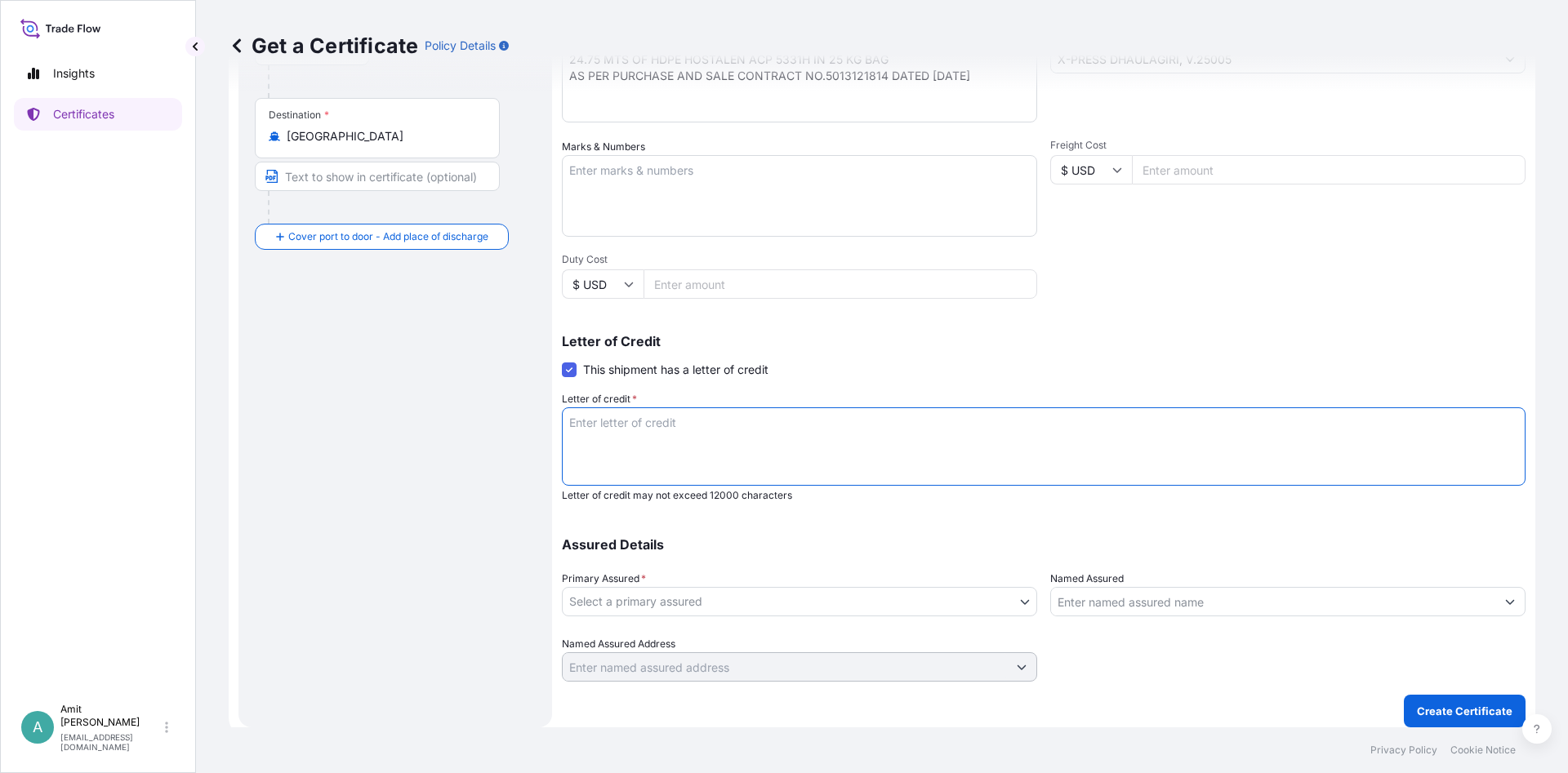
click at [653, 450] on textarea "Letter of credit *" at bounding box center [1043, 447] width 963 height 79
paste textarea "CERTIFICATE OF INSURANCE IN ONE ORIGINAL AND ONE DUPLICATE ENDORSED IN BLANK, F…"
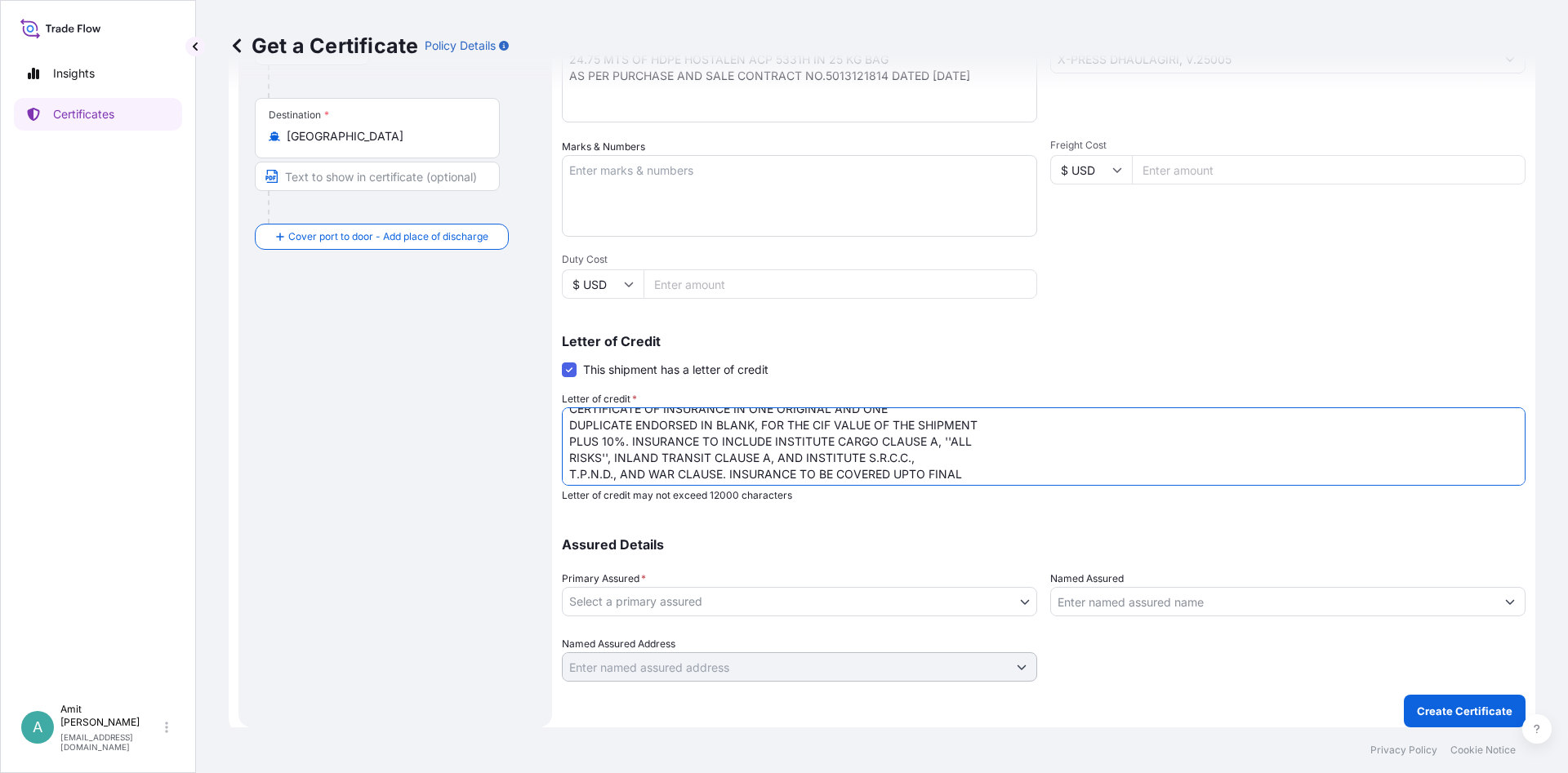
scroll to position [0, 0]
drag, startPoint x: 733, startPoint y: 424, endPoint x: 890, endPoint y: 418, distance: 157.1
click at [890, 418] on textarea "CERTIFICATE OF INSURANCE IN ONE ORIGINAL AND ONE DUPLICATE ENDORSED IN BLANK, F…" at bounding box center [1043, 447] width 963 height 79
click at [765, 429] on textarea "CERTIFICATE OF INSURANCE IN ONE ORIGINAL AND ONE DUPLICATE ENDORSED IN BLANK, F…" at bounding box center [1043, 447] width 963 height 79
drag, startPoint x: 734, startPoint y: 422, endPoint x: 905, endPoint y: 418, distance: 171.0
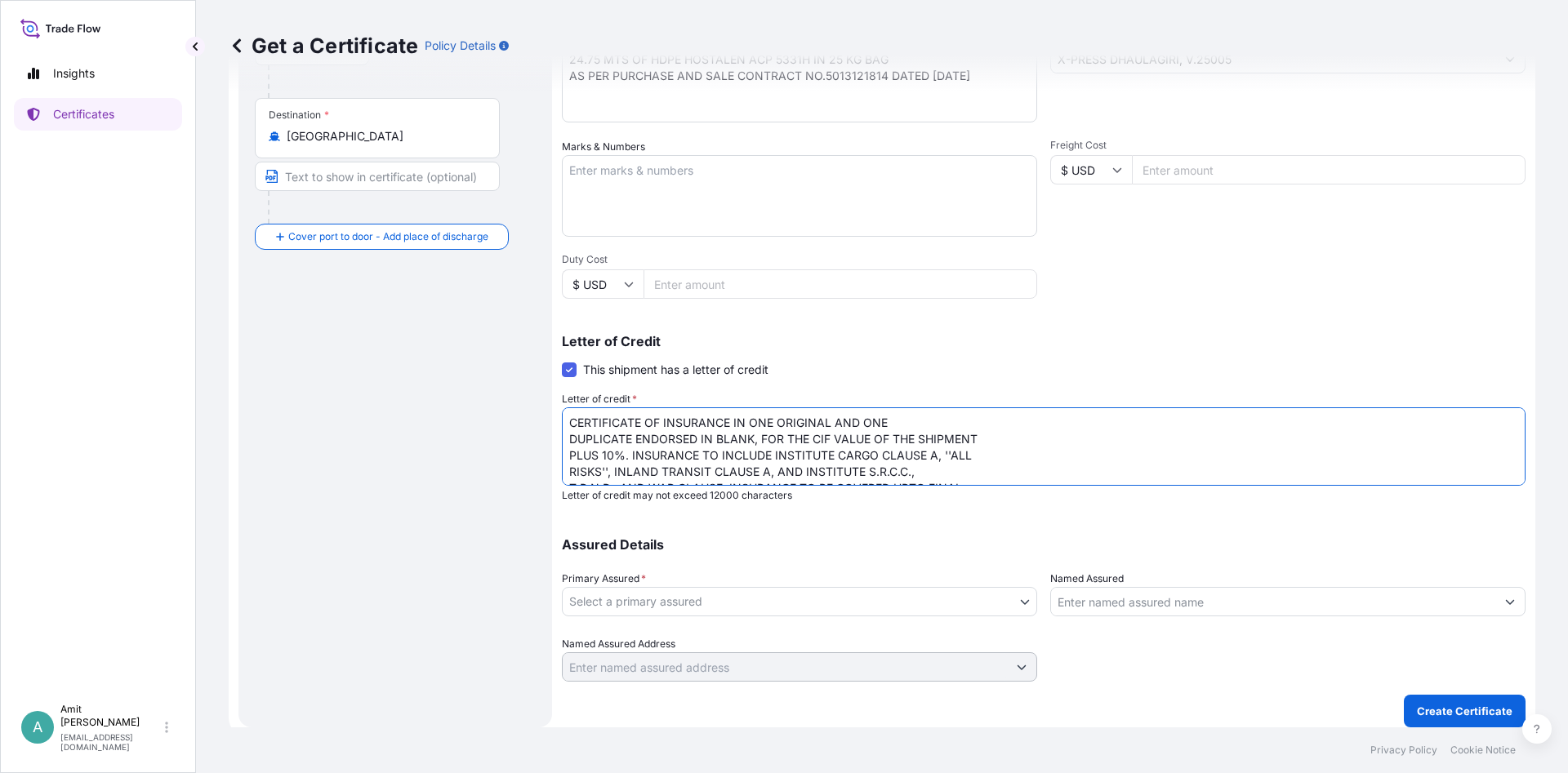
click at [905, 418] on textarea "CERTIFICATE OF INSURANCE IN ONE ORIGINAL AND ONE DUPLICATE ENDORSED IN BLANK, F…" at bounding box center [1043, 447] width 963 height 79
click at [999, 424] on textarea "CERTIFICATE OF INSURANCE INCLUDE INSTITUTE CARGO CLAUSE A, ''ALL RISKS'', INLAN…" at bounding box center [1043, 447] width 963 height 79
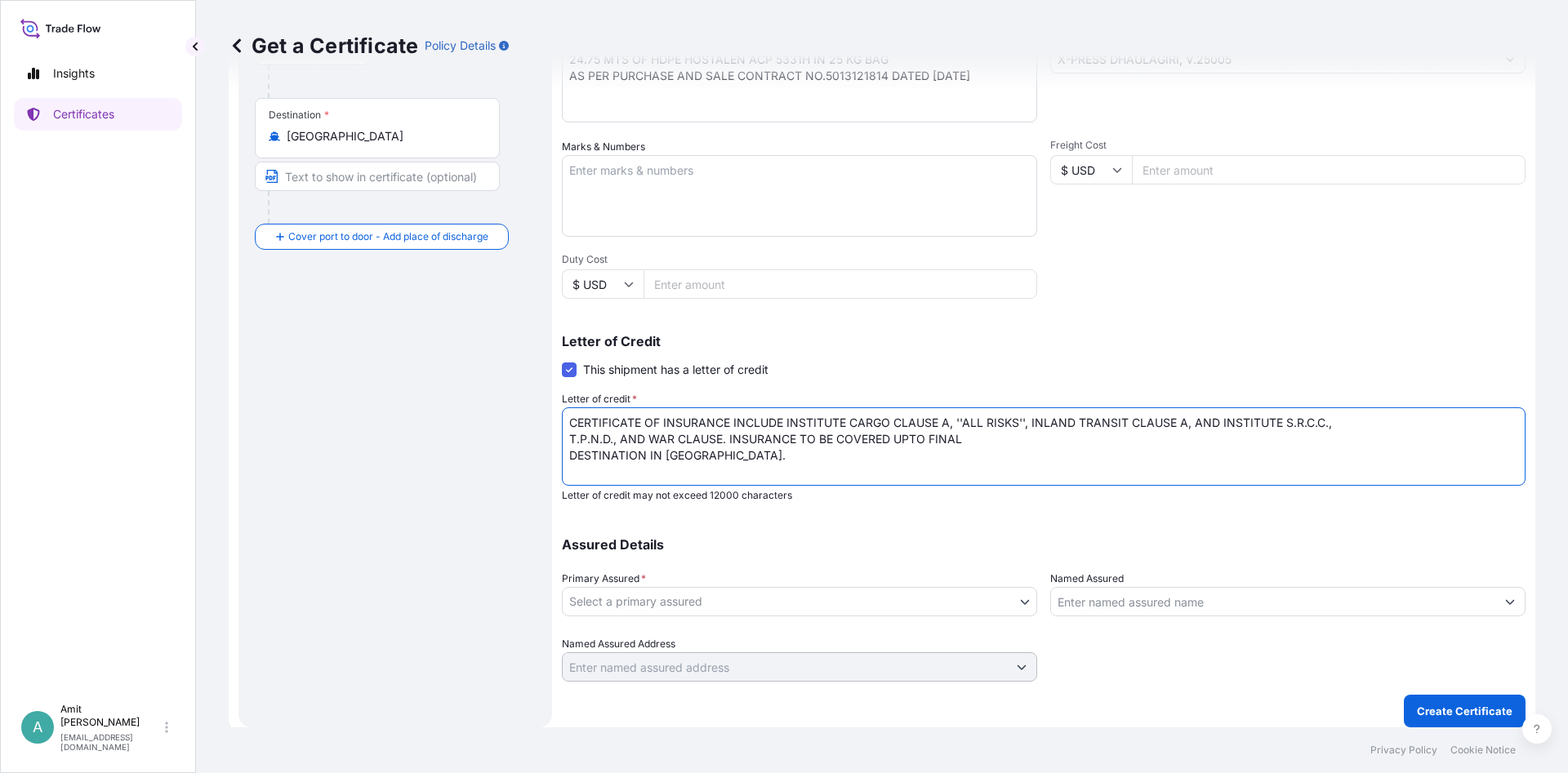
click at [1367, 422] on textarea "CERTIFICATE OF INSURANCE INCLUDE INSTITUTE CARGO CLAUSE A, ''ALL RISKS'', INLAN…" at bounding box center [1043, 447] width 963 height 79
drag, startPoint x: 638, startPoint y: 440, endPoint x: 671, endPoint y: 437, distance: 33.1
click at [671, 437] on textarea "CERTIFICATE OF INSURANCE INCLUDE INSTITUTE CARGO CLAUSE A, ''ALL RISKS'', INLAN…" at bounding box center [1043, 447] width 963 height 79
click at [820, 441] on textarea "CERTIFICATE OF INSURANCE INCLUDE INSTITUTE CARGO CLAUSE A, ''ALL RISKS'', INLAN…" at bounding box center [1043, 447] width 963 height 79
click at [944, 440] on textarea "CERTIFICATE OF INSURANCE INCLUDE INSTITUTE CARGO CLAUSE A, ''ALL RISKS'', INLAN…" at bounding box center [1043, 447] width 963 height 79
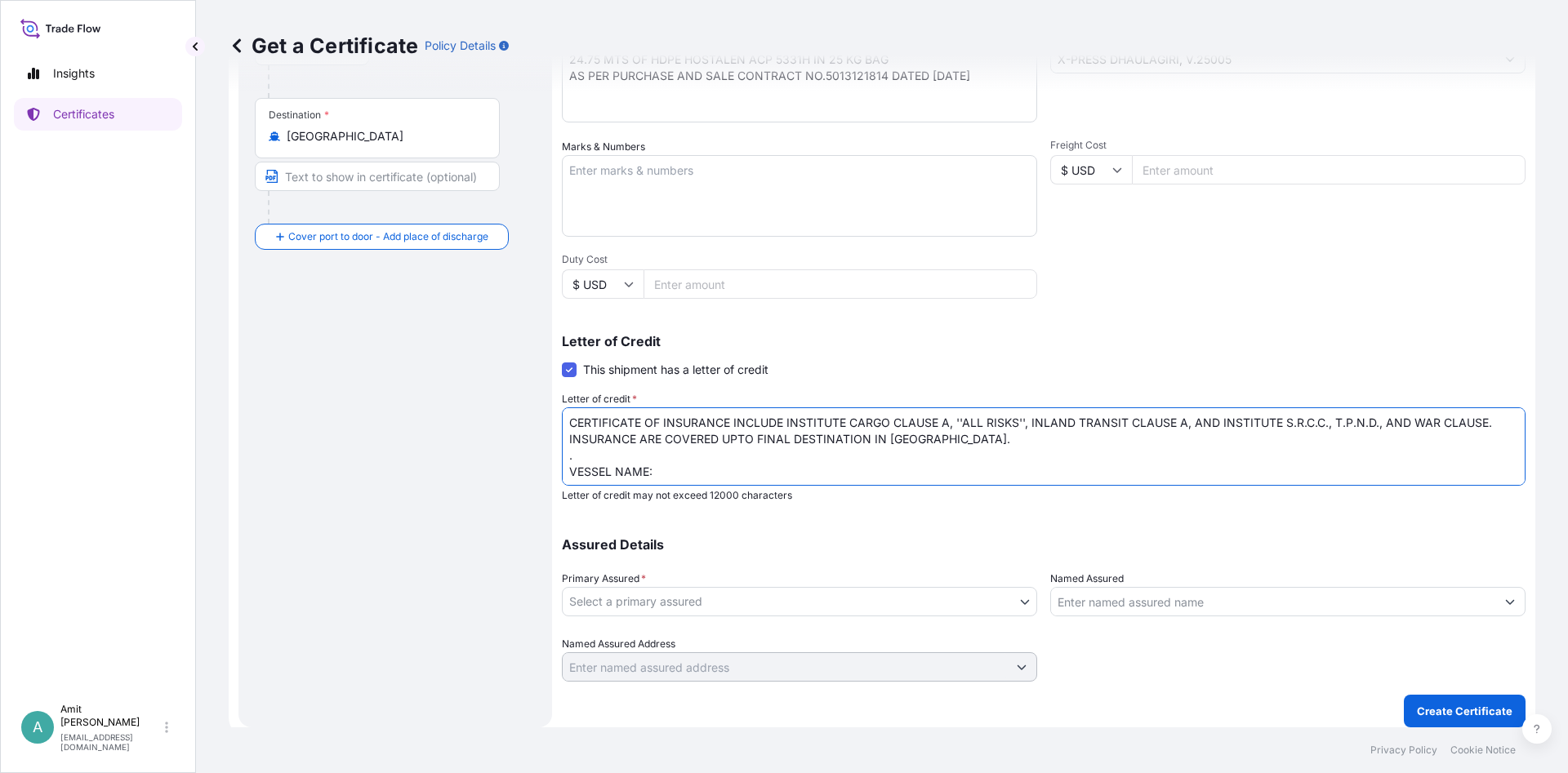
scroll to position [126, 0]
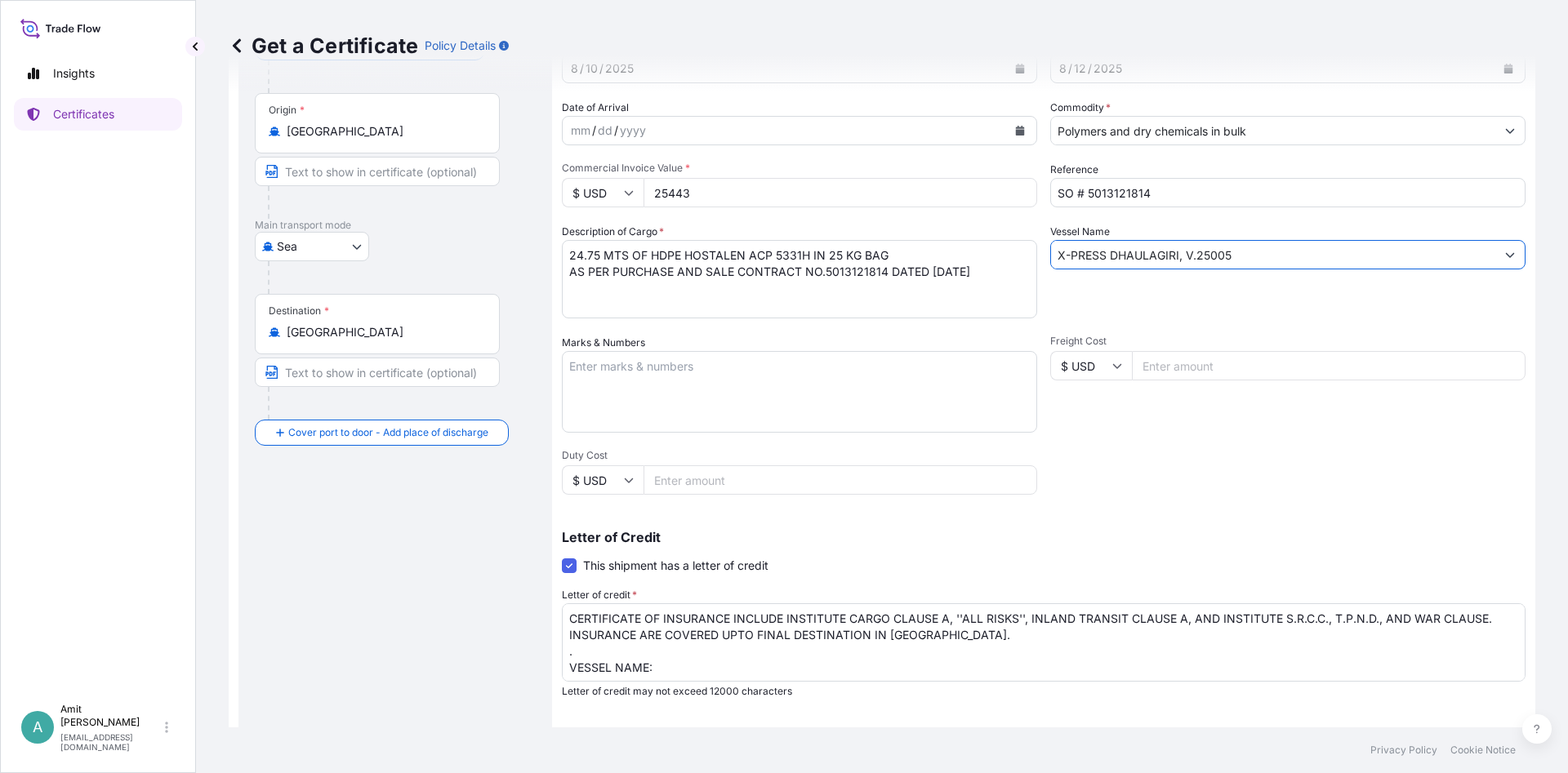
click at [1239, 254] on input "X-PRESS DHAULAGIRI, V.25005" at bounding box center [1273, 255] width 444 height 29
drag, startPoint x: 1260, startPoint y: 256, endPoint x: 1055, endPoint y: 255, distance: 205.0
click at [1055, 255] on input "X-PRESS DHAULAGIRI, V.25005" at bounding box center [1273, 255] width 444 height 29
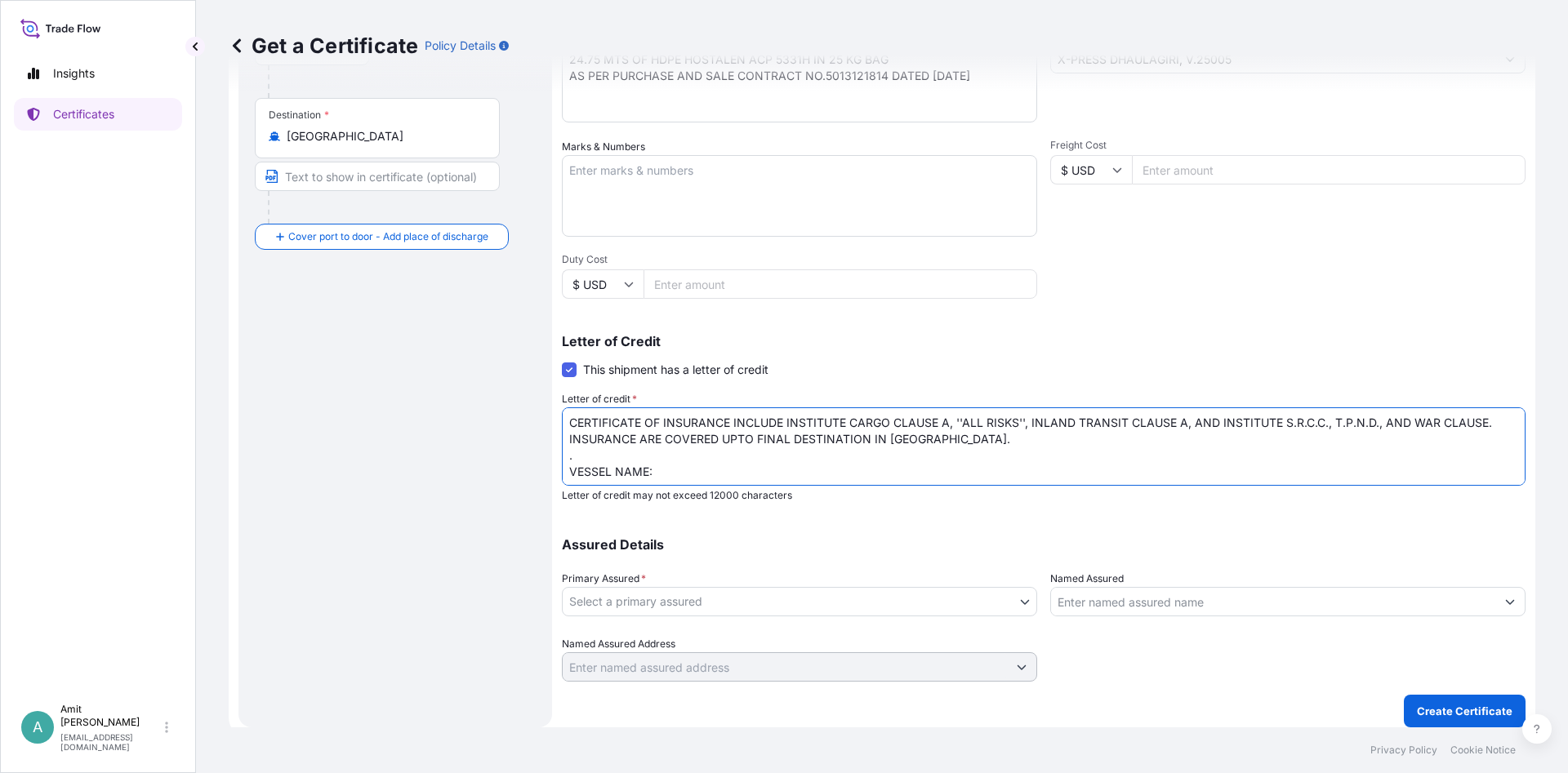
click at [665, 472] on textarea "CERTIFICATE OF INSURANCE INCLUDE INSTITUTE CARGO CLAUSE A, ''ALL RISKS'', INLAN…" at bounding box center [1043, 447] width 963 height 79
paste textarea "X-PRESS DHAULAGIRI, V.25005"
click at [649, 472] on textarea "CERTIFICATE OF INSURANCE INCLUDE INSTITUTE CARGO CLAUSE A, ''ALL RISKS'', INLAN…" at bounding box center [1043, 447] width 963 height 79
click at [879, 472] on textarea "CERTIFICATE OF INSURANCE INCLUDE INSTITUTE CARGO CLAUSE A, ''ALL RISKS'', INLAN…" at bounding box center [1043, 447] width 963 height 79
click at [940, 468] on textarea "CERTIFICATE OF INSURANCE INCLUDE INSTITUTE CARGO CLAUSE A, ''ALL RISKS'', INLAN…" at bounding box center [1043, 447] width 963 height 79
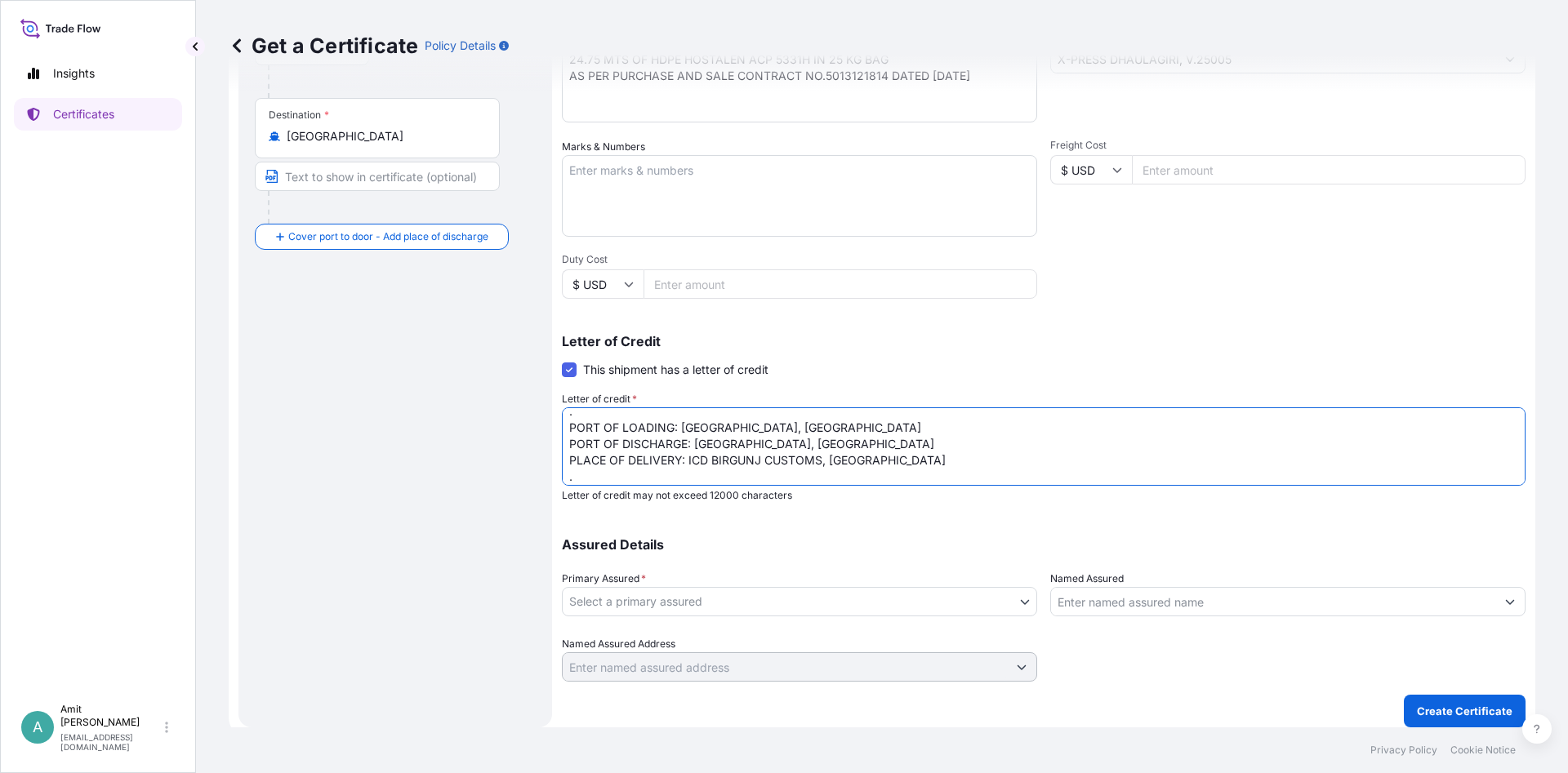
scroll to position [126, 0]
paste textarea "THE NUMBER: 477010371326-L AND ISSUANCE DATE OF THIS CREDIT: 250606 AND THE NAM…"
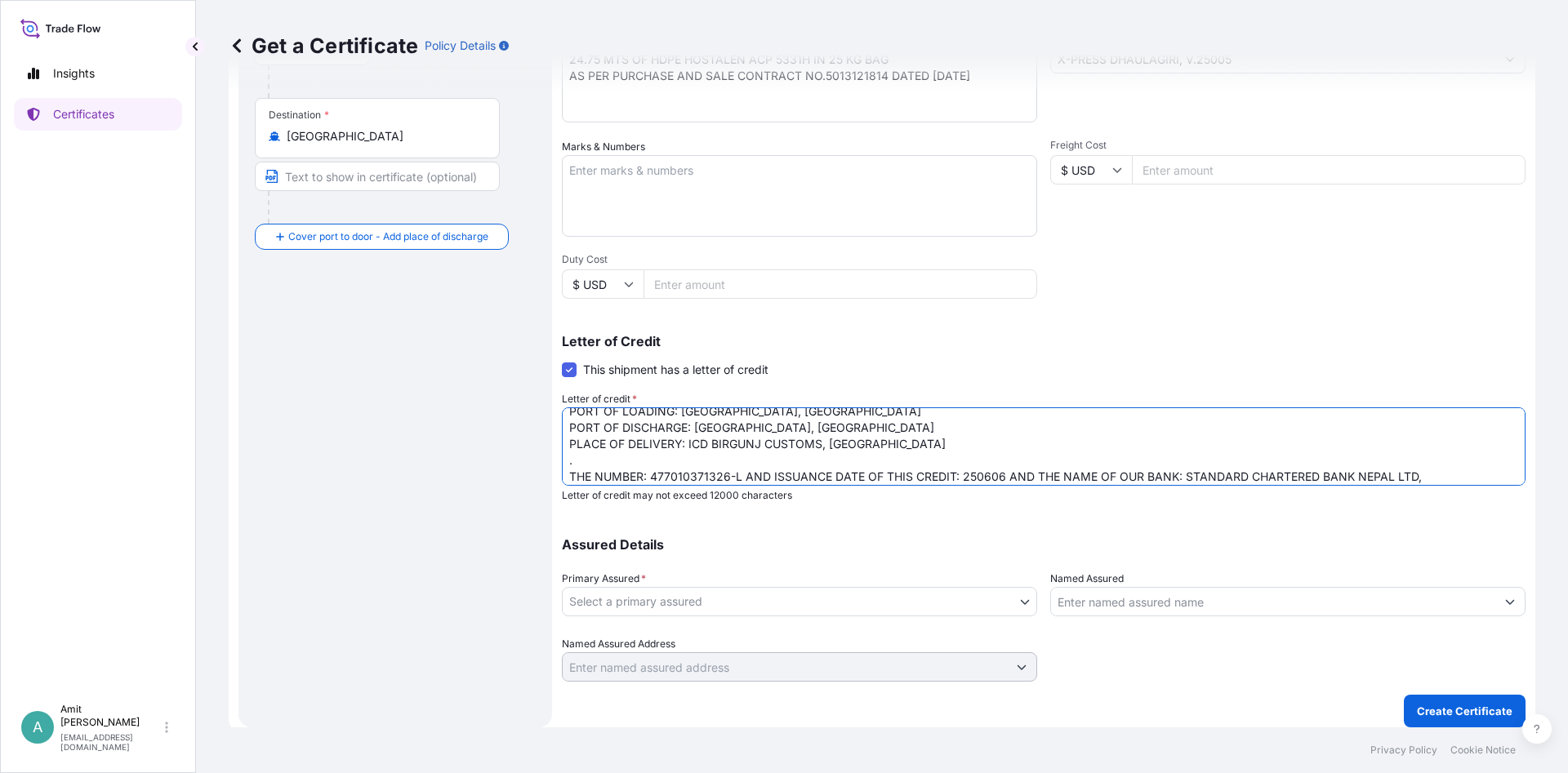
click at [1459, 475] on textarea "CERTIFICATE OF INSURANCE INCLUDE INSTITUTE CARGO CLAUSE A, ''ALL RISKS'', INLAN…" at bounding box center [1043, 447] width 963 height 79
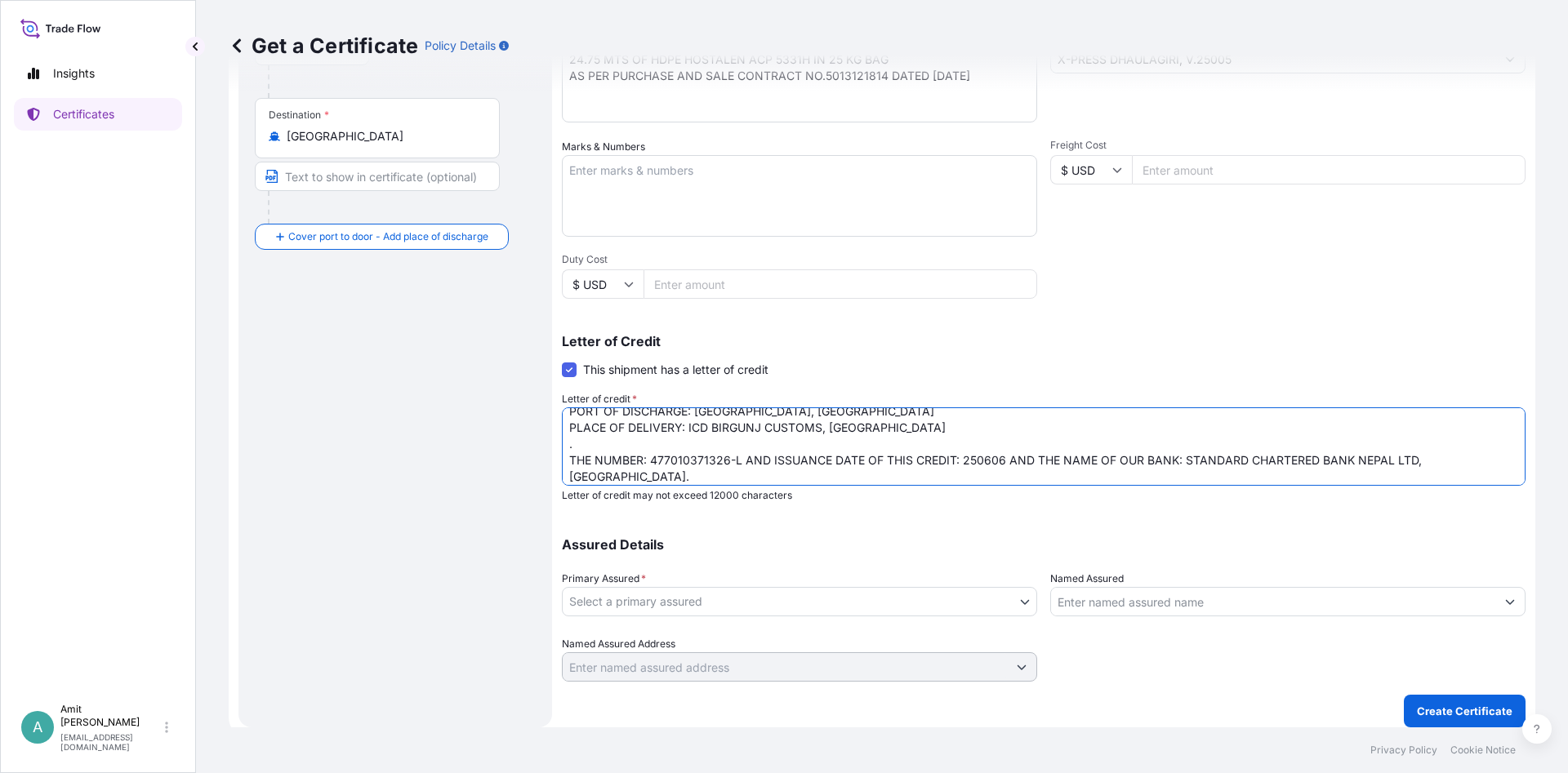
scroll to position [158, 0]
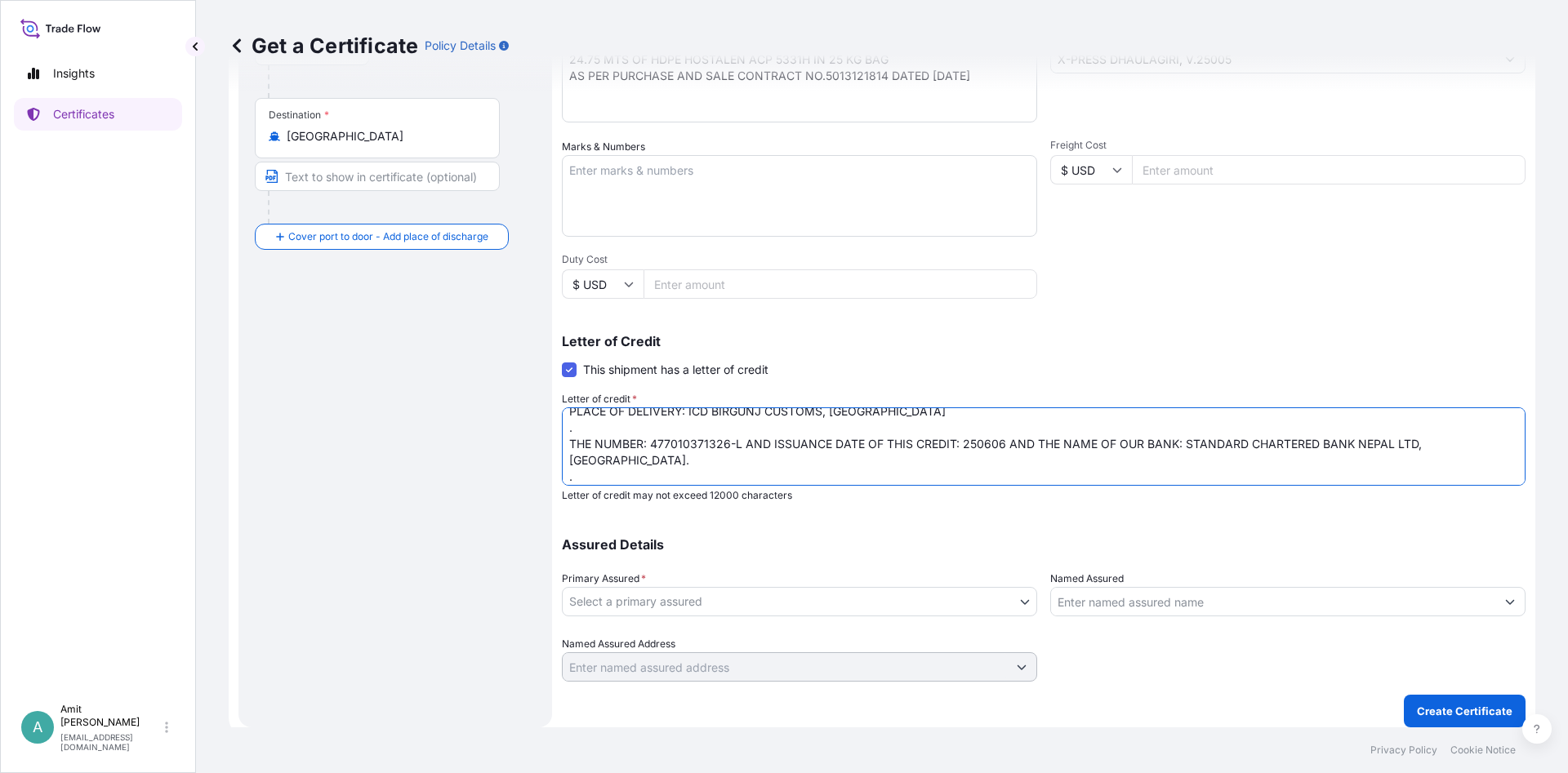
click at [797, 462] on textarea "CERTIFICATE OF INSURANCE INCLUDE INSTITUTE CARGO CLAUSE A, ''ALL RISKS'', INLAN…" at bounding box center [1043, 447] width 963 height 79
click at [793, 474] on textarea "CERTIFICATE OF INSURANCE INCLUDE INSTITUTE CARGO CLAUSE A, ''ALL RISKS'', INLAN…" at bounding box center [1043, 447] width 963 height 79
paste textarea "Insurance cover under this Insurance document is effective from: [DATE] . "[PER…"
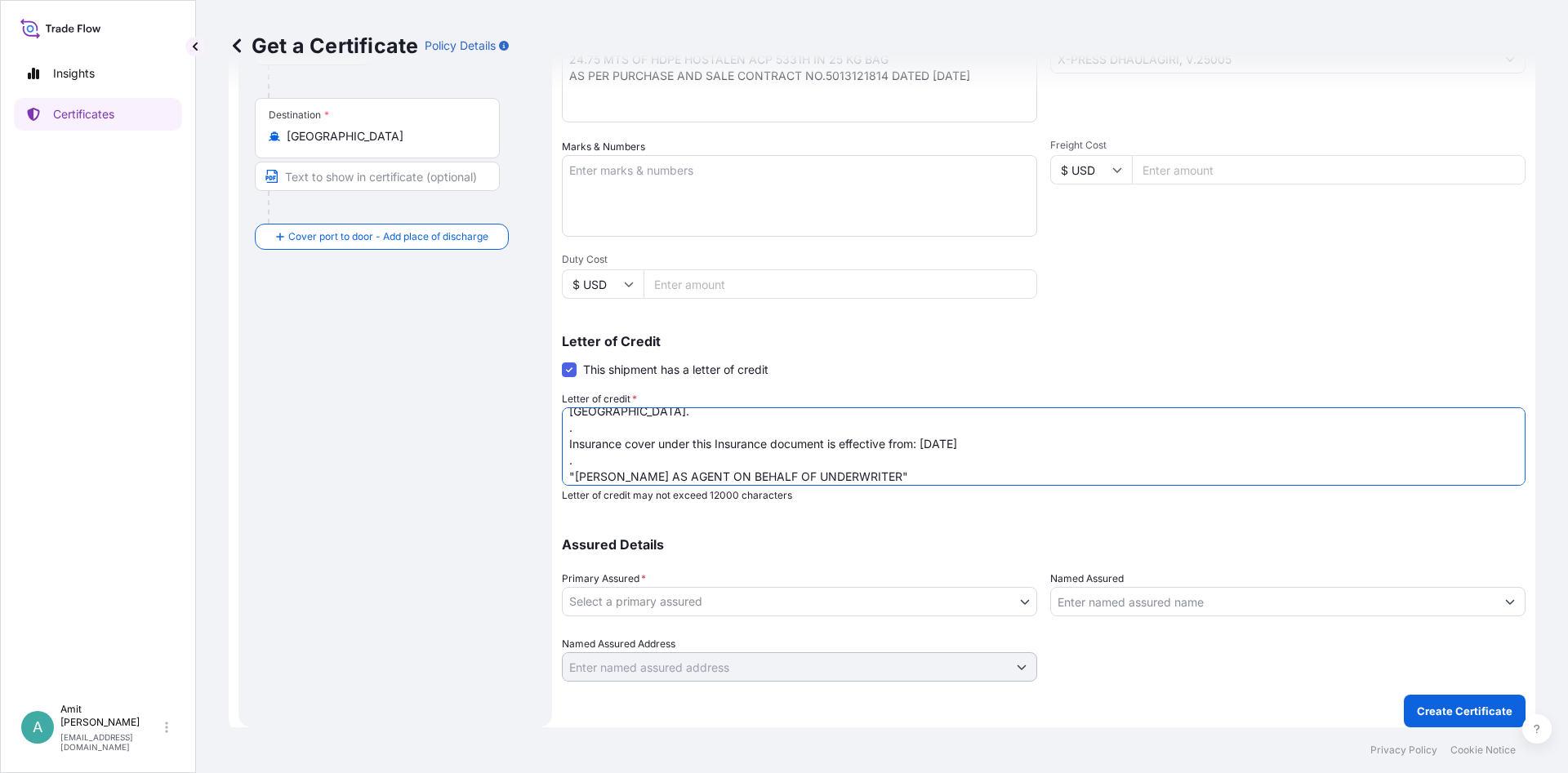
scroll to position [198, 0]
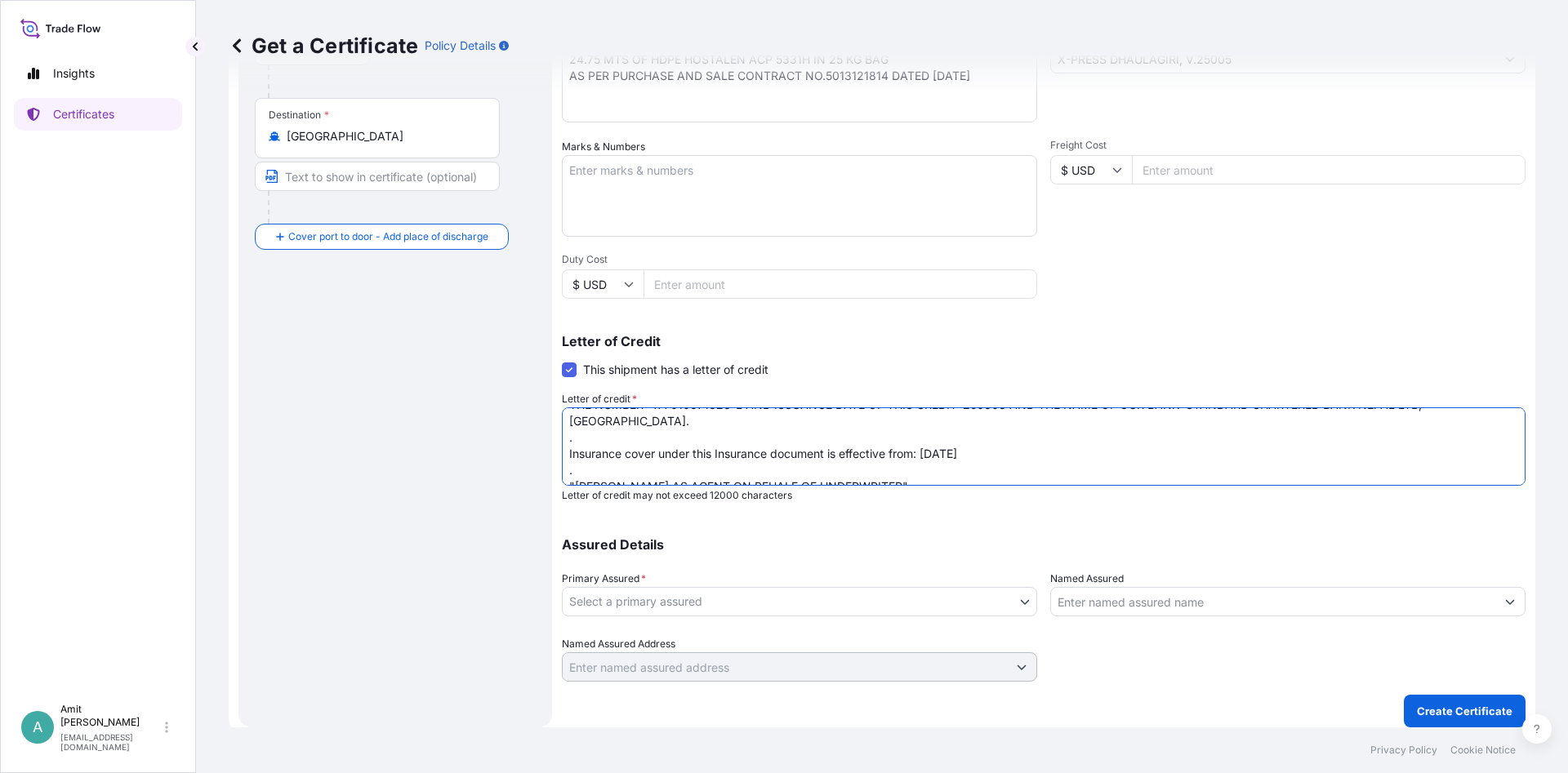
drag, startPoint x: 926, startPoint y: 435, endPoint x: 965, endPoint y: 435, distance: 39.0
click at [965, 435] on textarea "CERTIFICATE OF INSURANCE INCLUDE INSTITUTE CARGO CLAUSE A, ''ALL RISKS'', INLAN…" at bounding box center [1043, 447] width 963 height 79
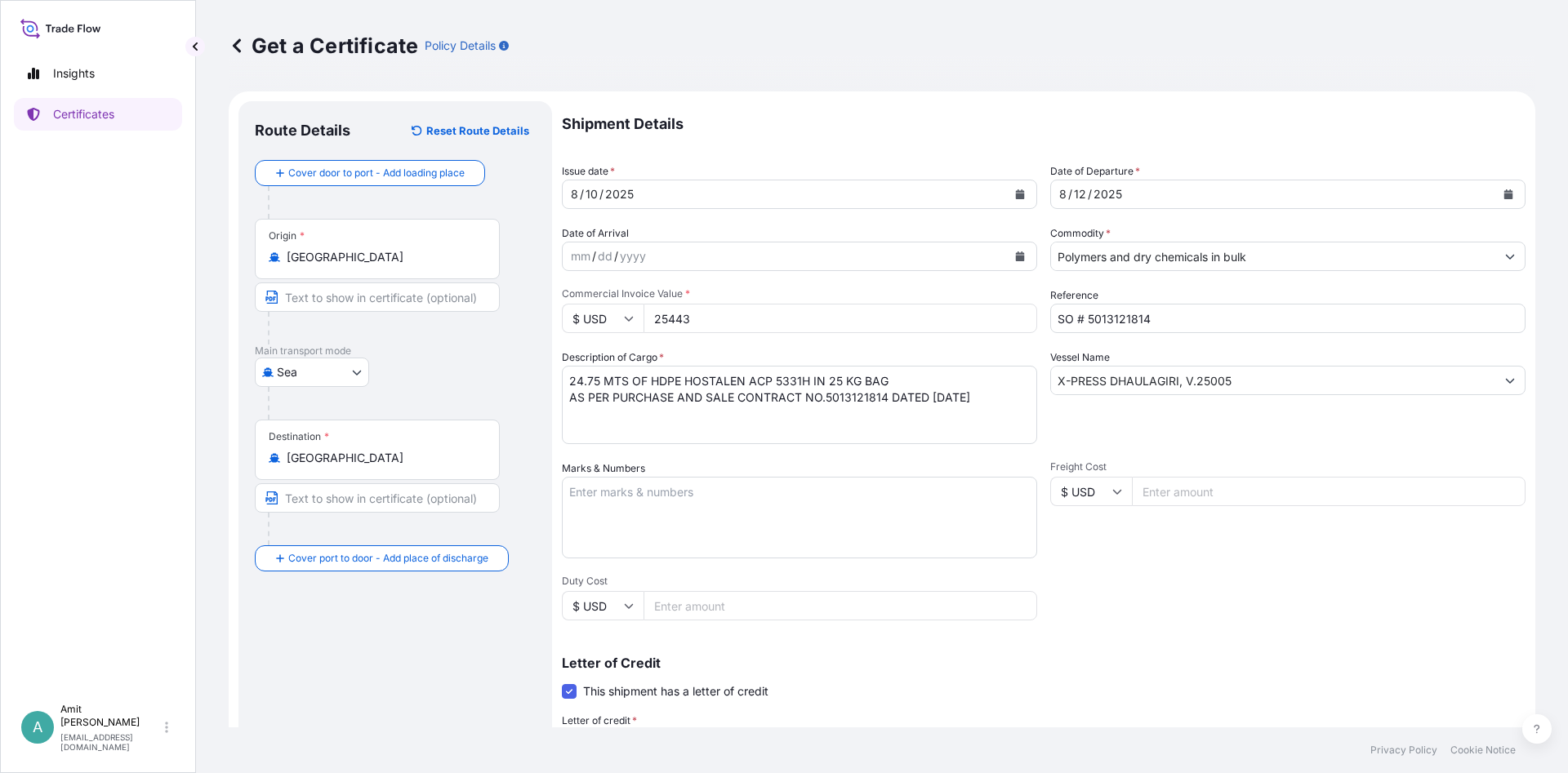
scroll to position [321, 0]
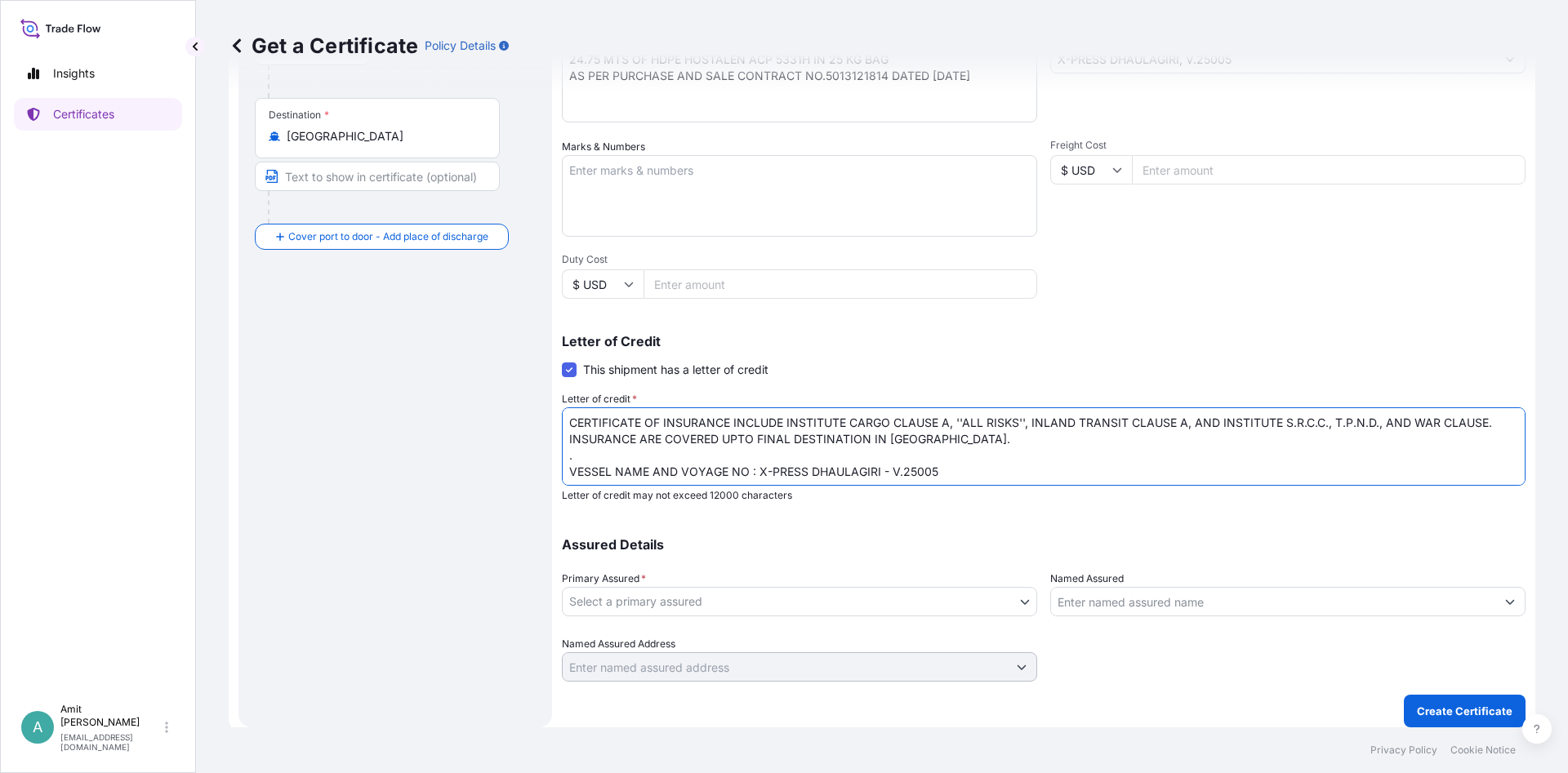
type textarea "CERTIFICATE OF INSURANCE INCLUDE INSTITUTE CARGO CLAUSE A, ''ALL RISKS'', INLAN…"
click at [854, 598] on body "Insights Certificates A [PERSON_NAME] [EMAIL_ADDRESS][DOMAIN_NAME] Get a Certif…" at bounding box center [784, 386] width 1568 height 773
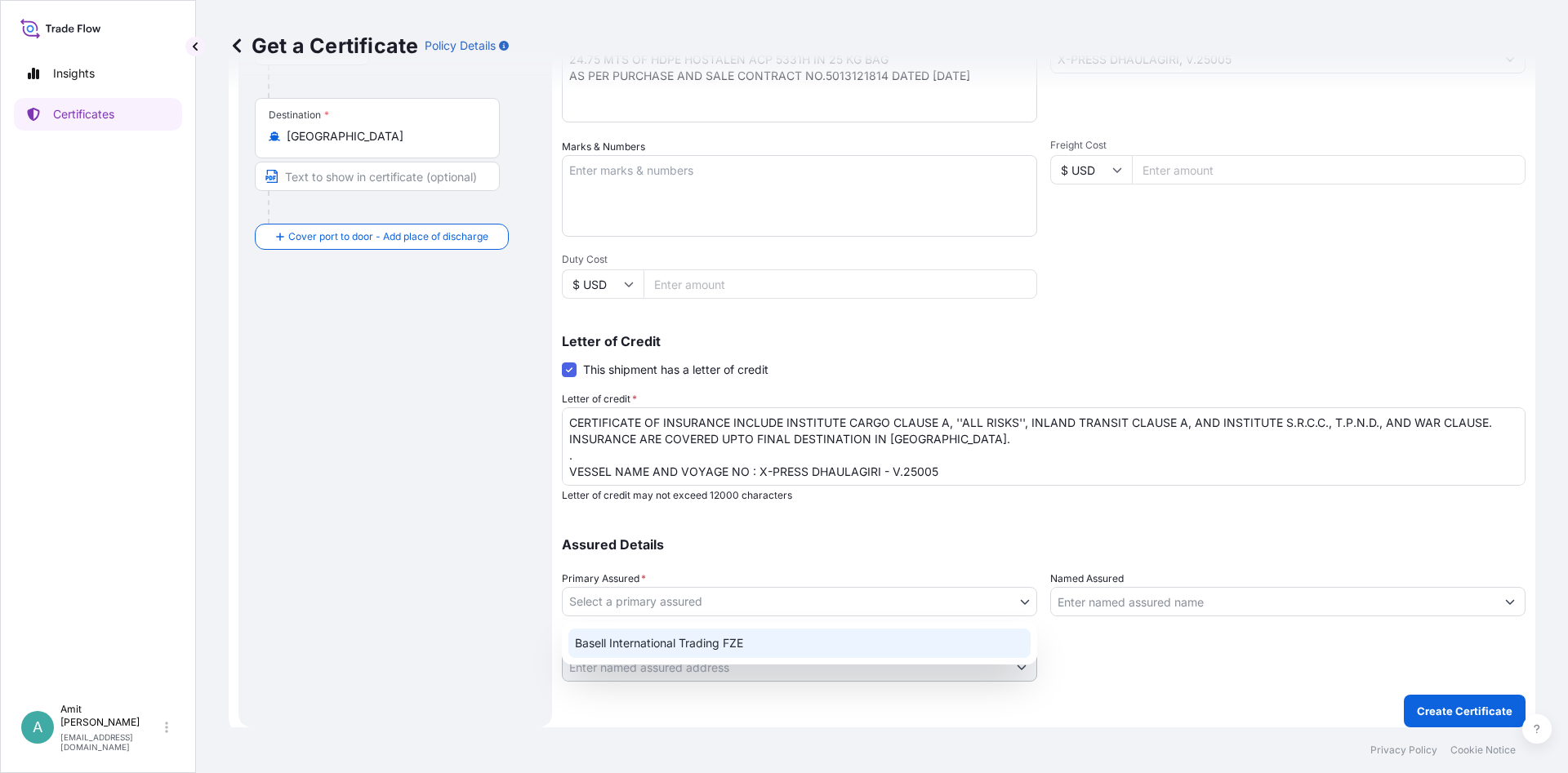
click at [765, 638] on div "Basell International Trading FZE" at bounding box center [799, 643] width 462 height 29
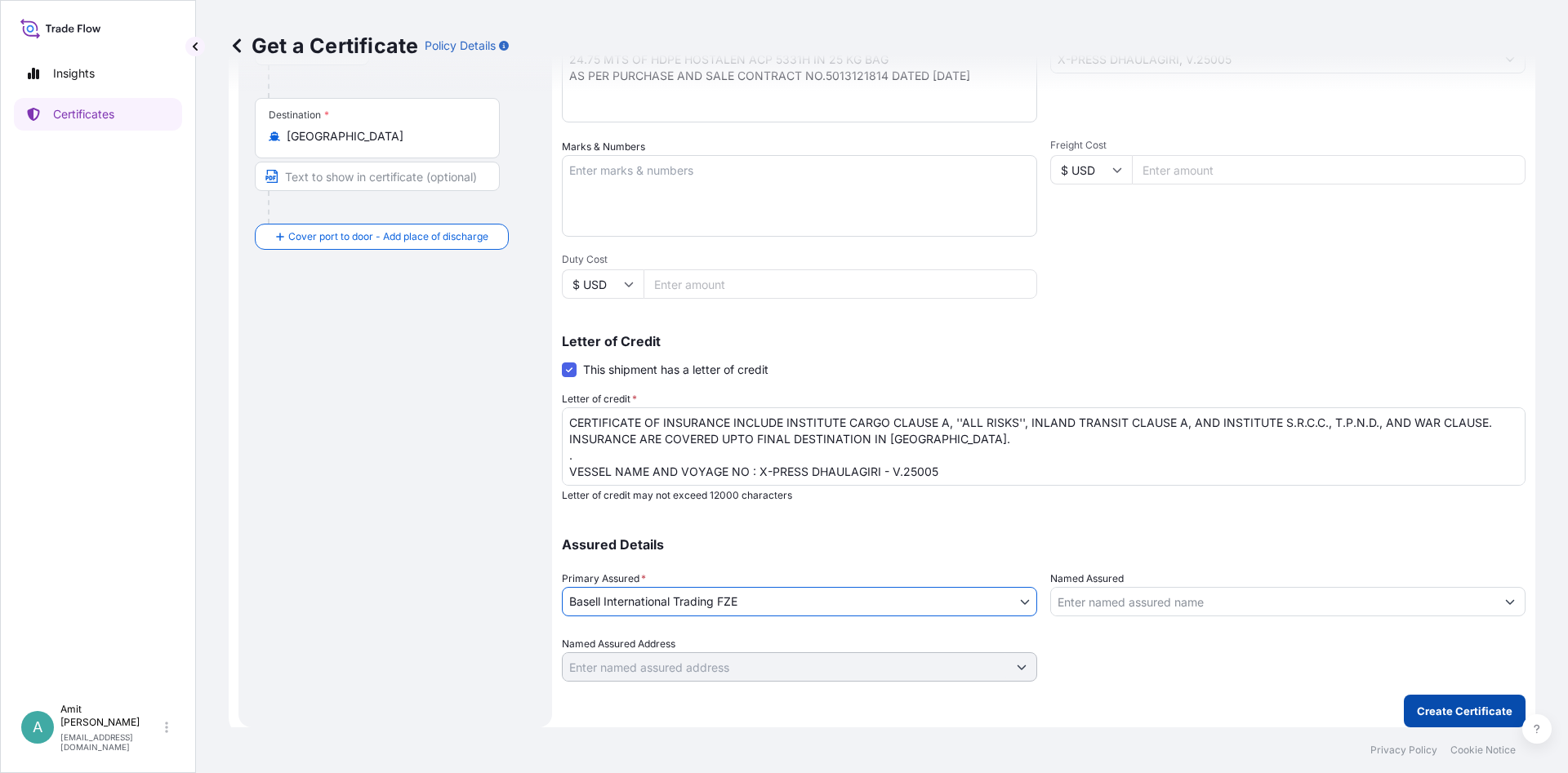
click at [1452, 708] on p "Create Certificate" at bounding box center [1464, 711] width 96 height 16
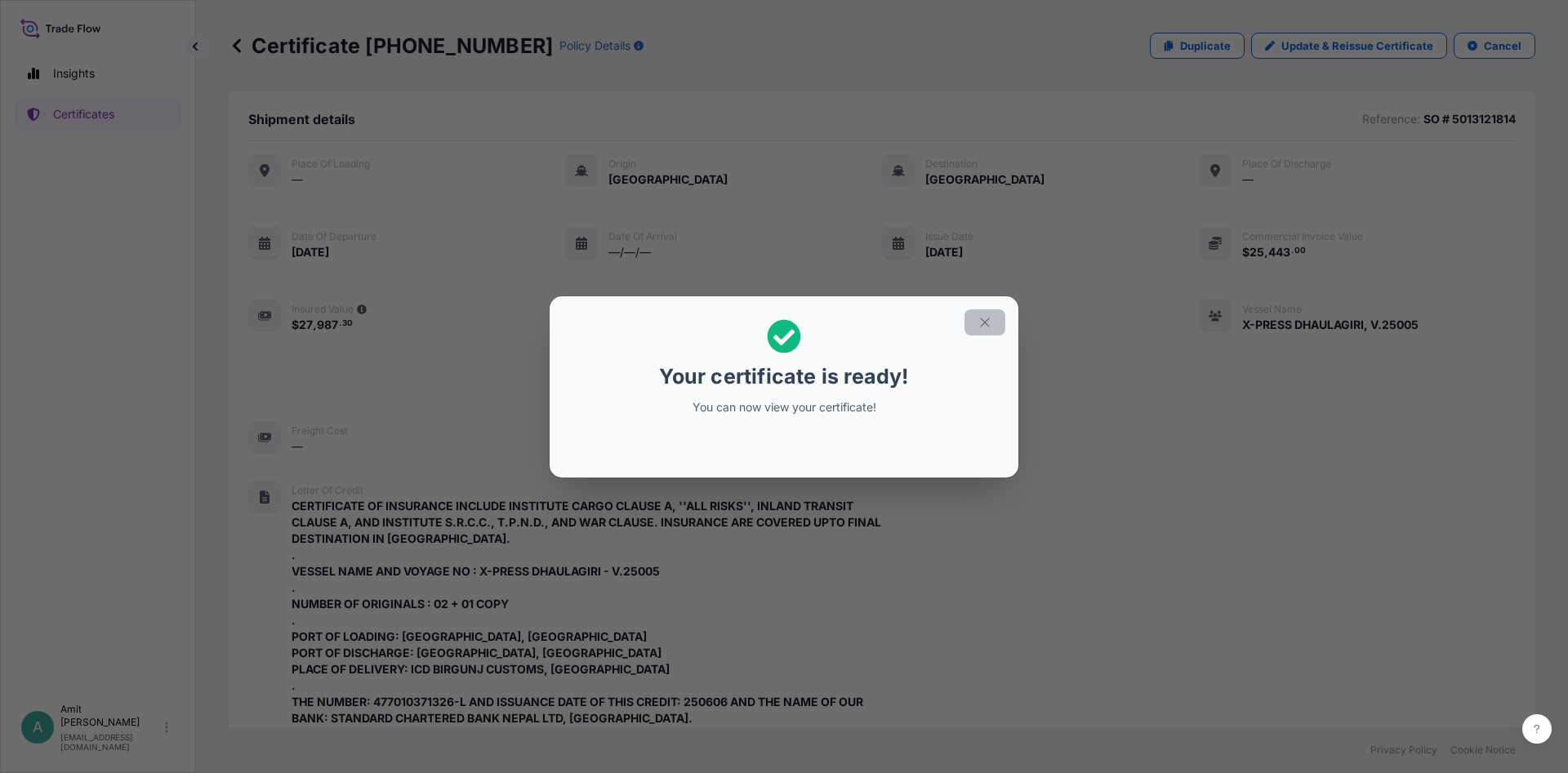
click at [987, 321] on icon "button" at bounding box center [985, 322] width 15 height 15
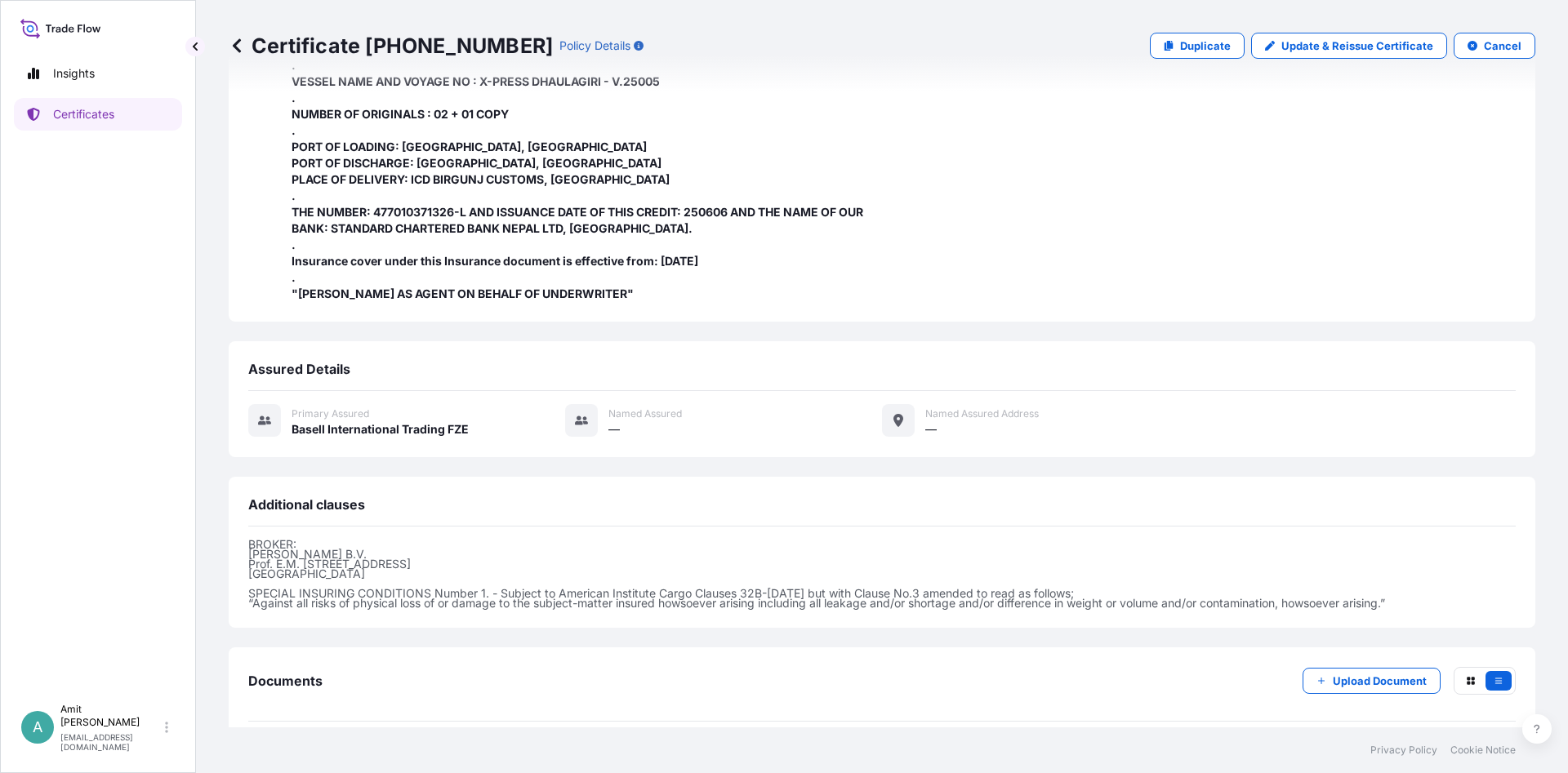
scroll to position [560, 0]
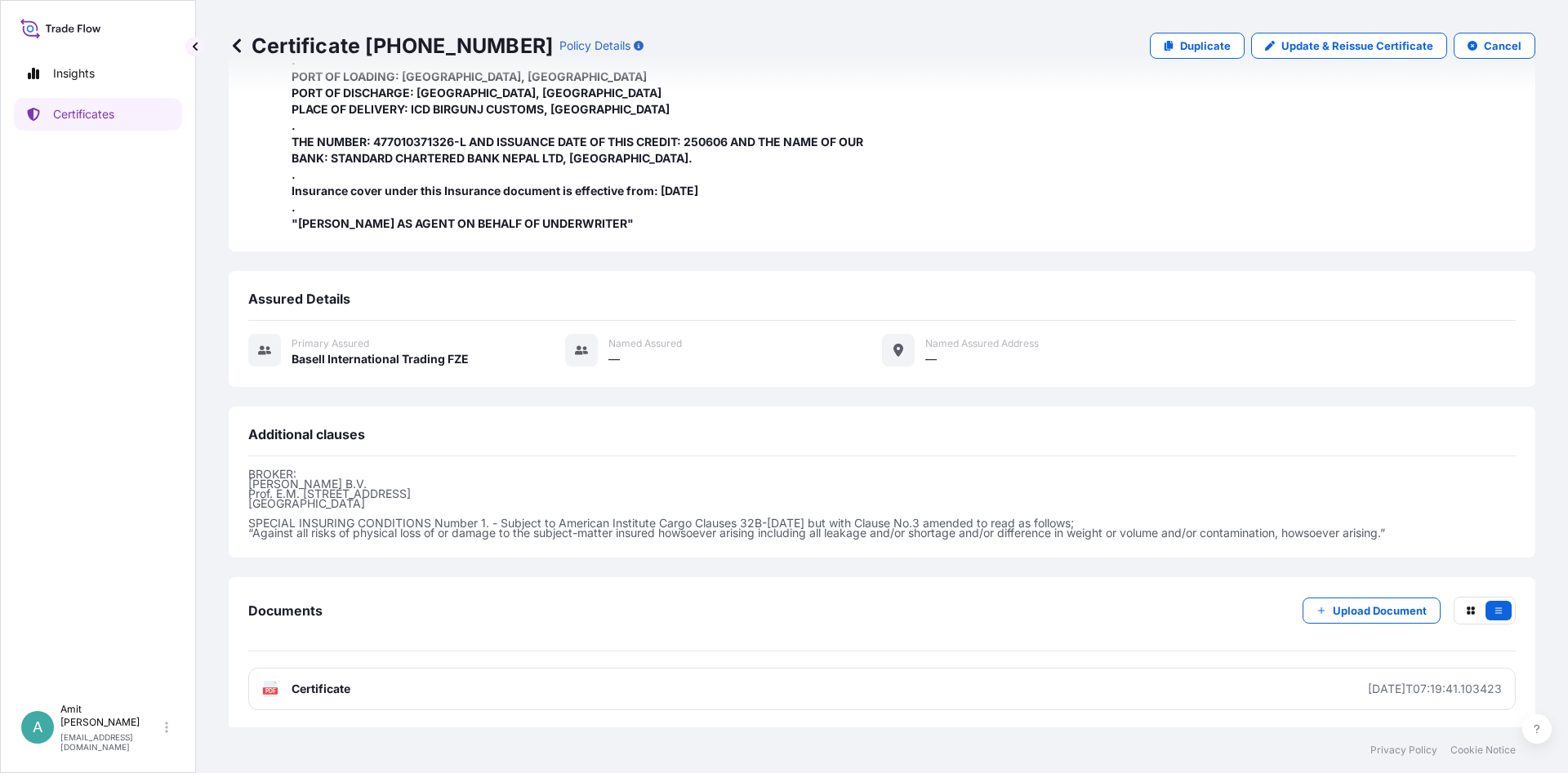
click at [505, 682] on link "PDF Certificate [DATE]T07:19:41.103423" at bounding box center [881, 688] width 1267 height 42
